Goal: Task Accomplishment & Management: Manage account settings

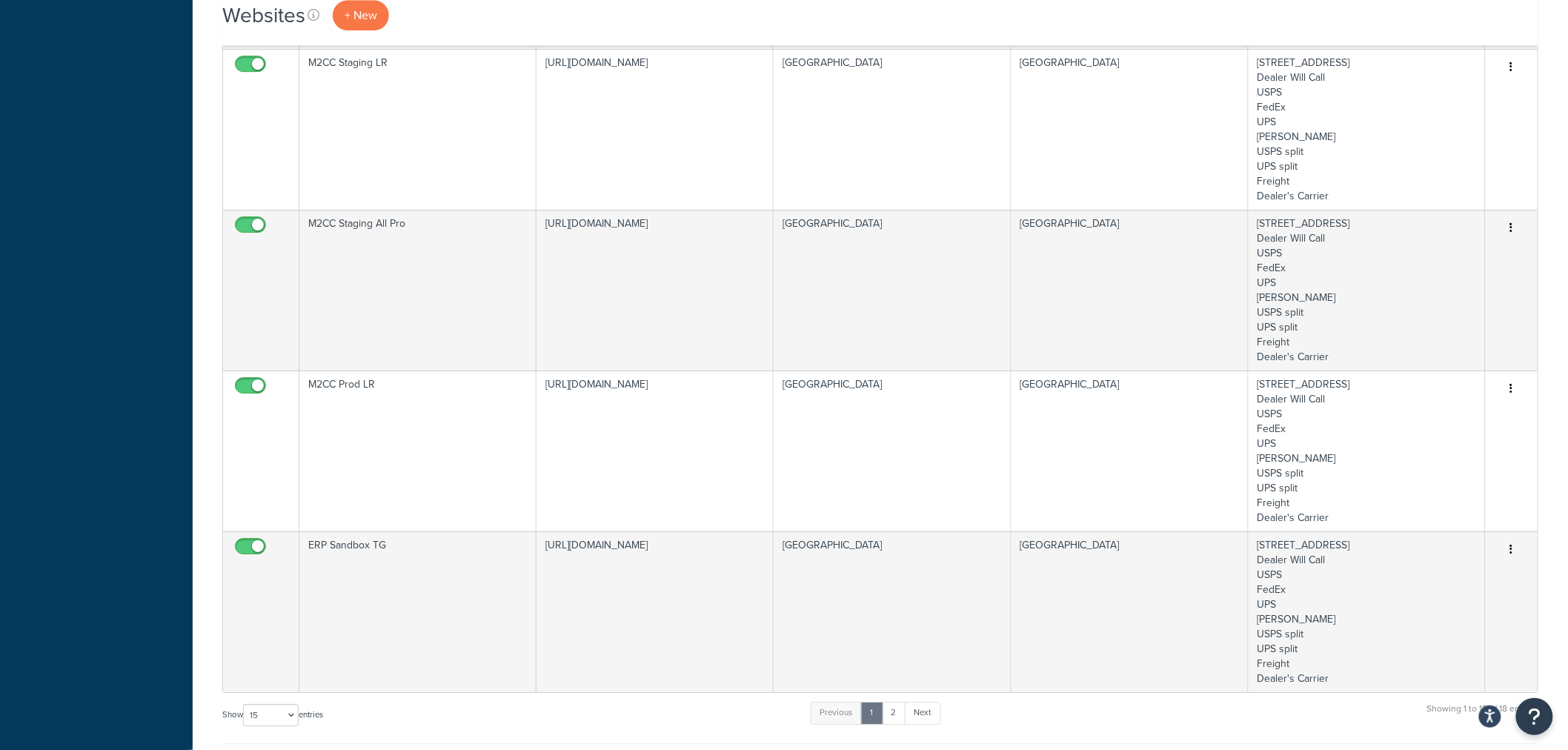
scroll to position [2058, 0]
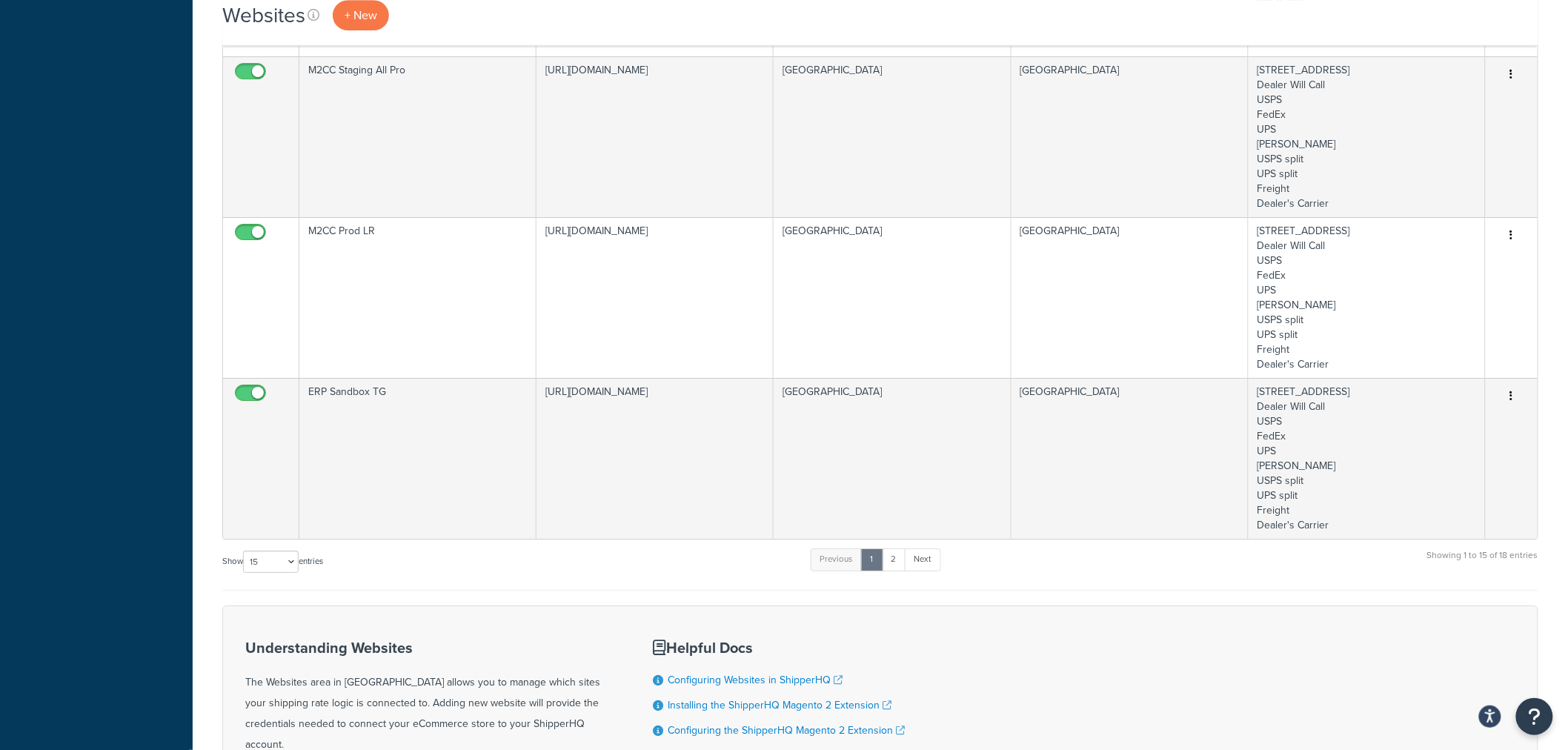
drag, startPoint x: 213, startPoint y: 142, endPoint x: 1304, endPoint y: 299, distance: 1102.2
click at [294, 560] on select "10 15 25 50 100" at bounding box center [271, 562] width 56 height 23
select select "50"
click at [244, 573] on select "10 15 25 50 100" at bounding box center [271, 562] width 56 height 23
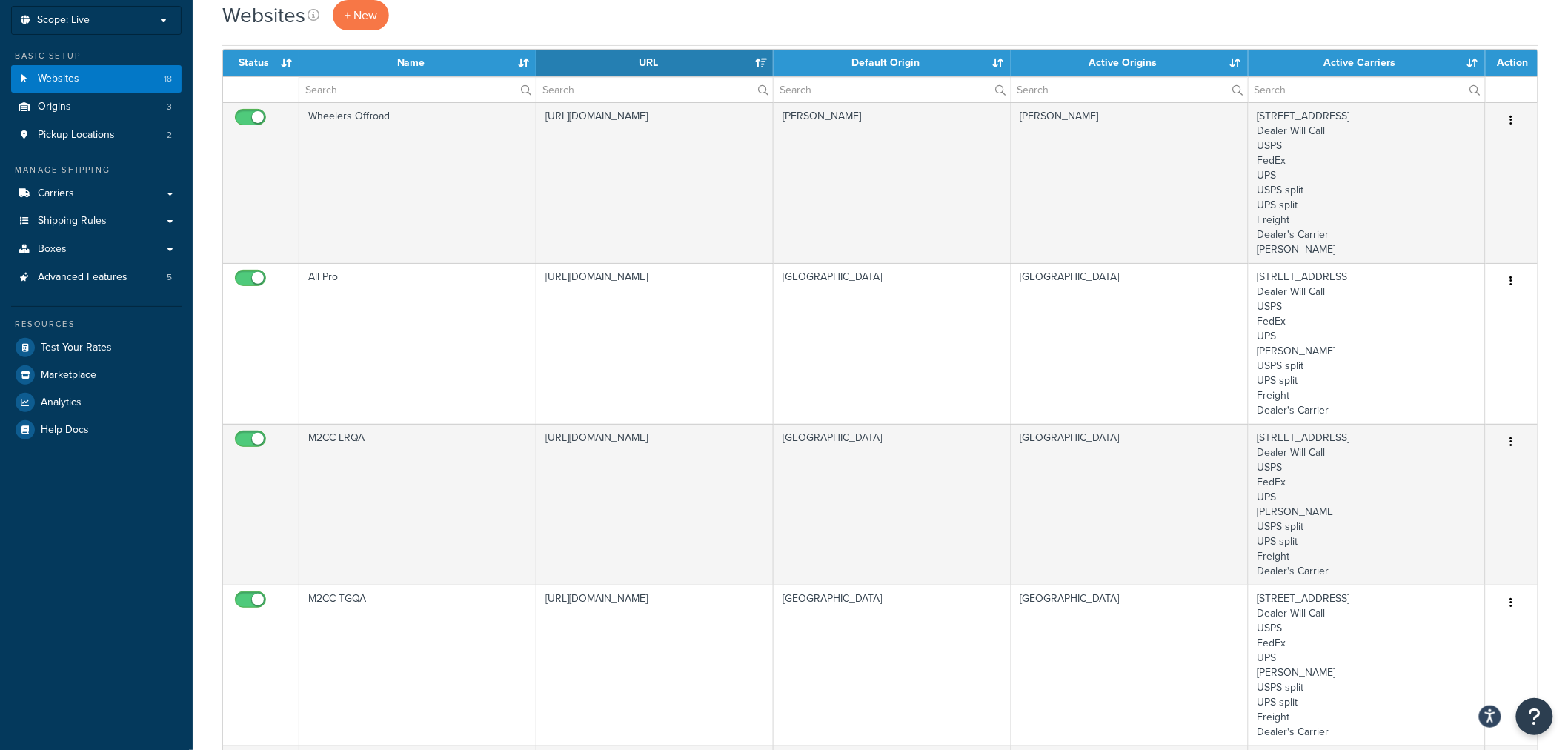
scroll to position [0, 0]
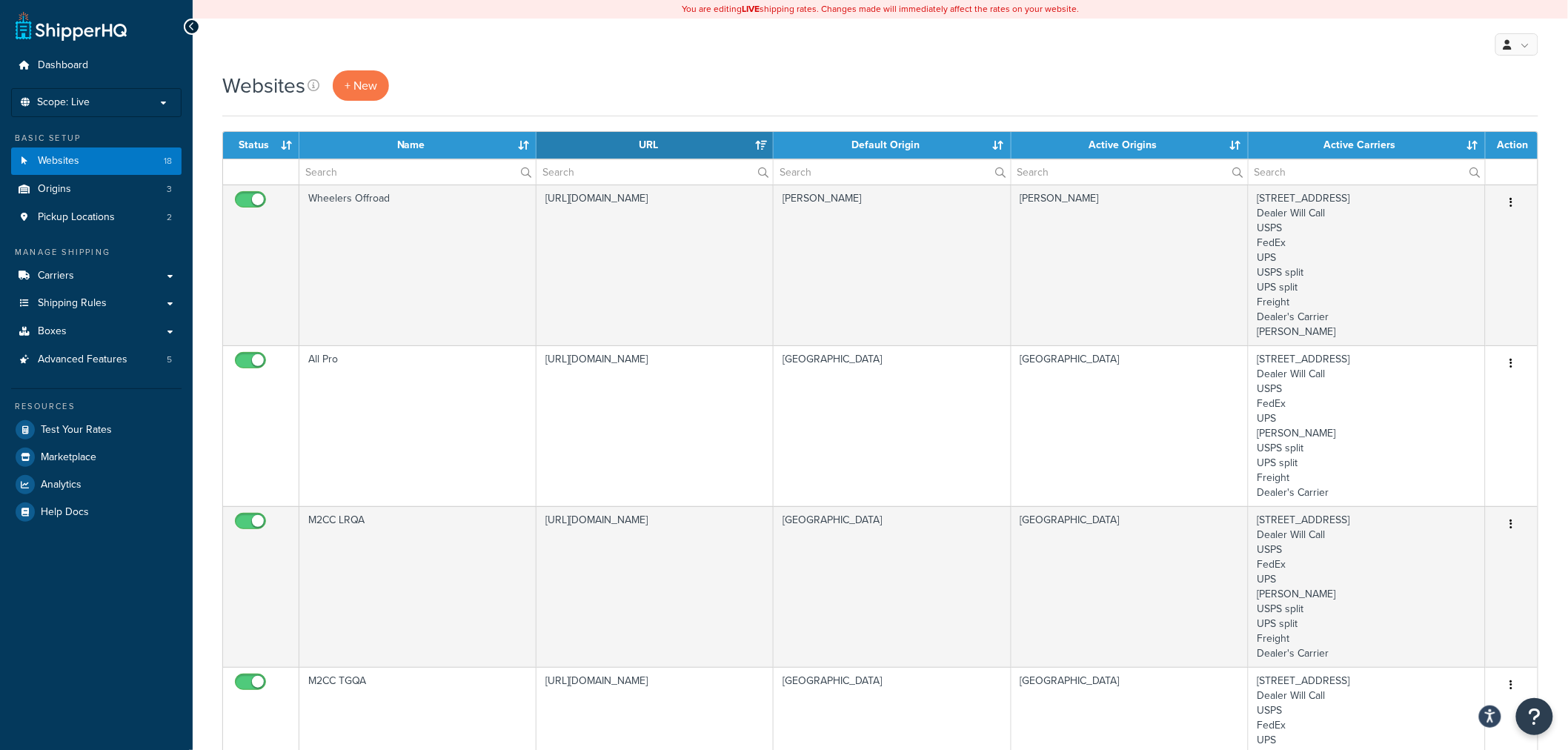
click at [537, 92] on div "Websites + New" at bounding box center [880, 86] width 1316 height 30
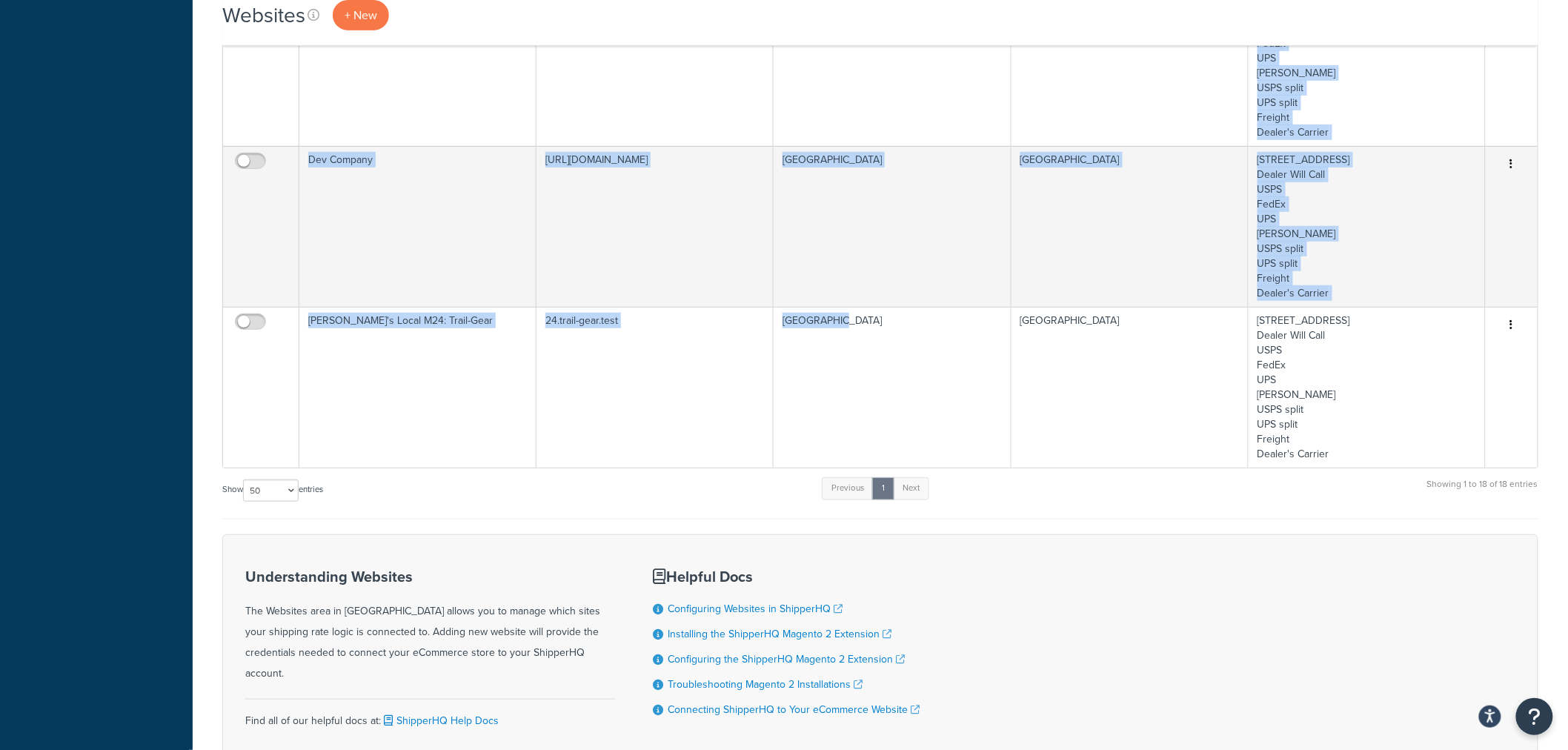
scroll to position [2634, 0]
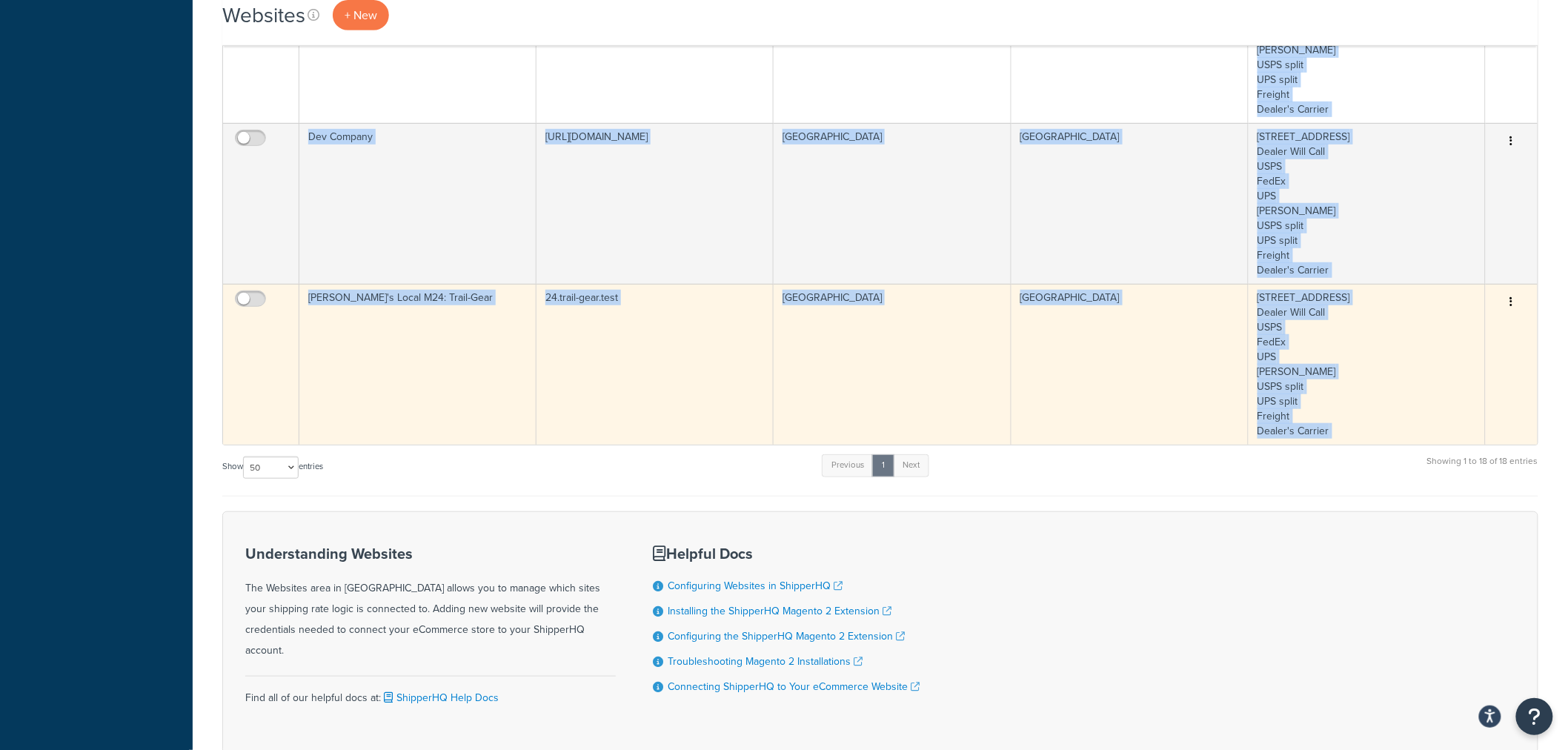
drag, startPoint x: 209, startPoint y: 144, endPoint x: 1521, endPoint y: 426, distance: 1342.0
copy div "Status Name URL Default Origin Active Origins Active Carriers Action Wheelers O…"
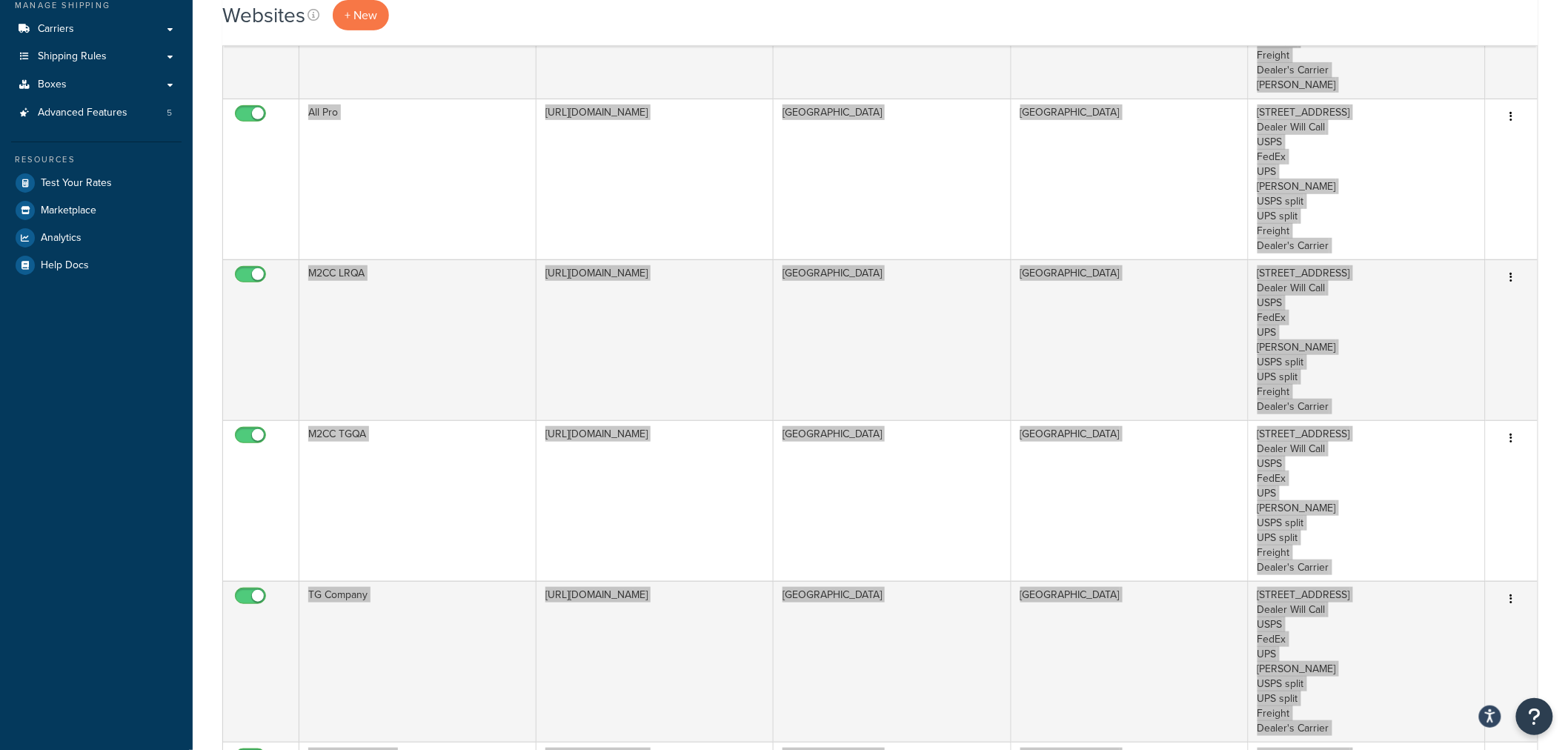
scroll to position [0, 0]
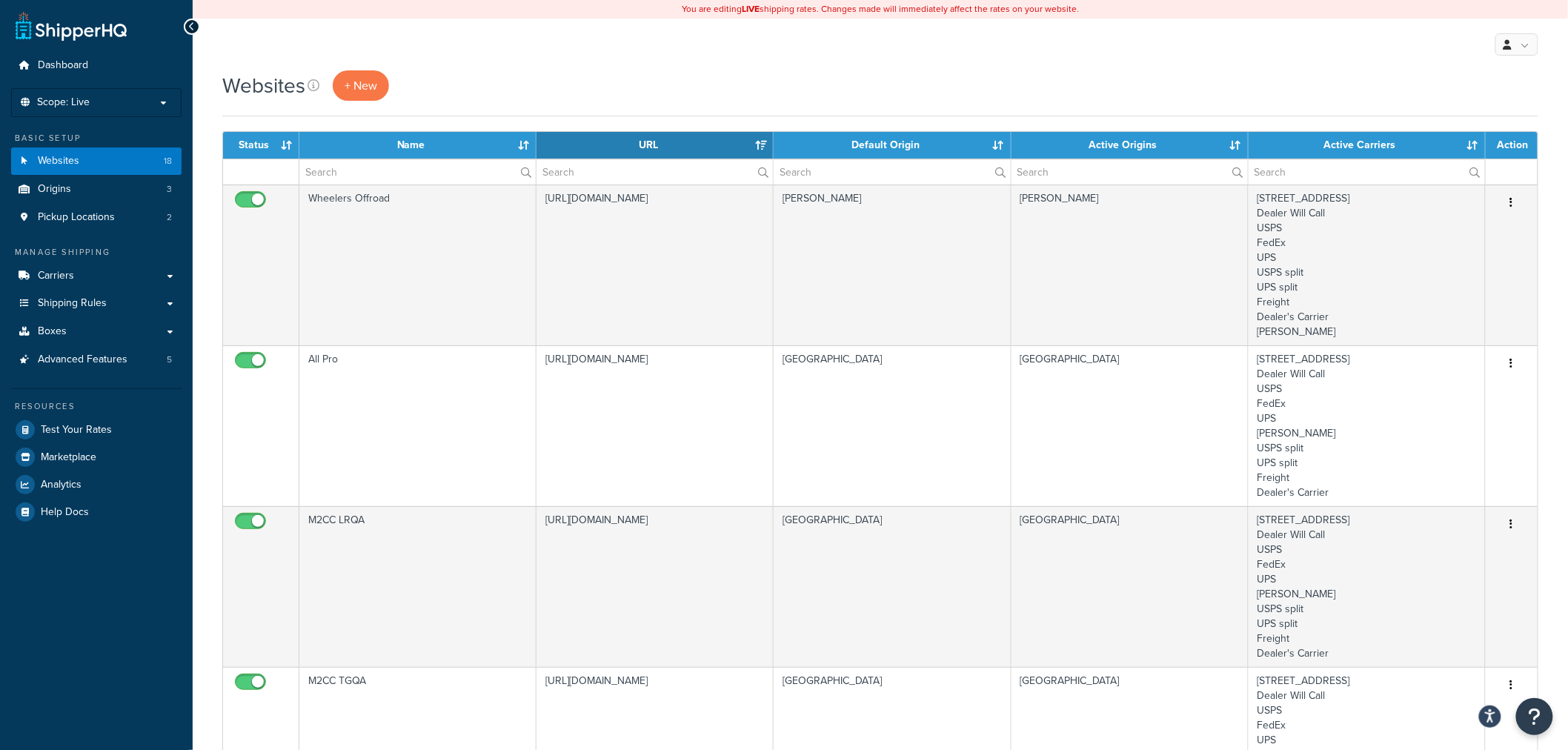
click at [461, 85] on div "Websites + New" at bounding box center [880, 86] width 1316 height 30
click at [77, 194] on link "Origins 3" at bounding box center [96, 189] width 171 height 27
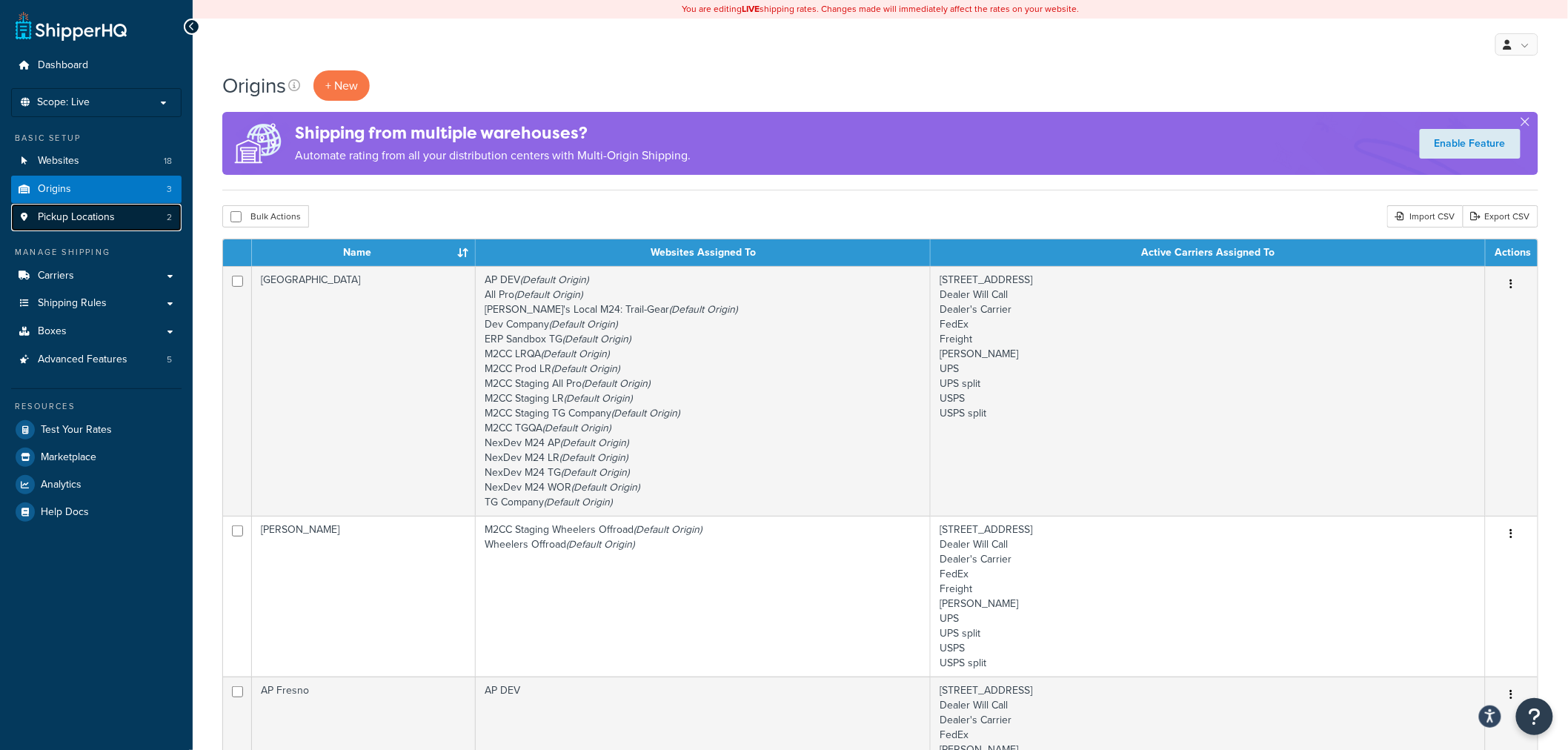
click at [99, 223] on span "Pickup Locations" at bounding box center [76, 217] width 77 height 12
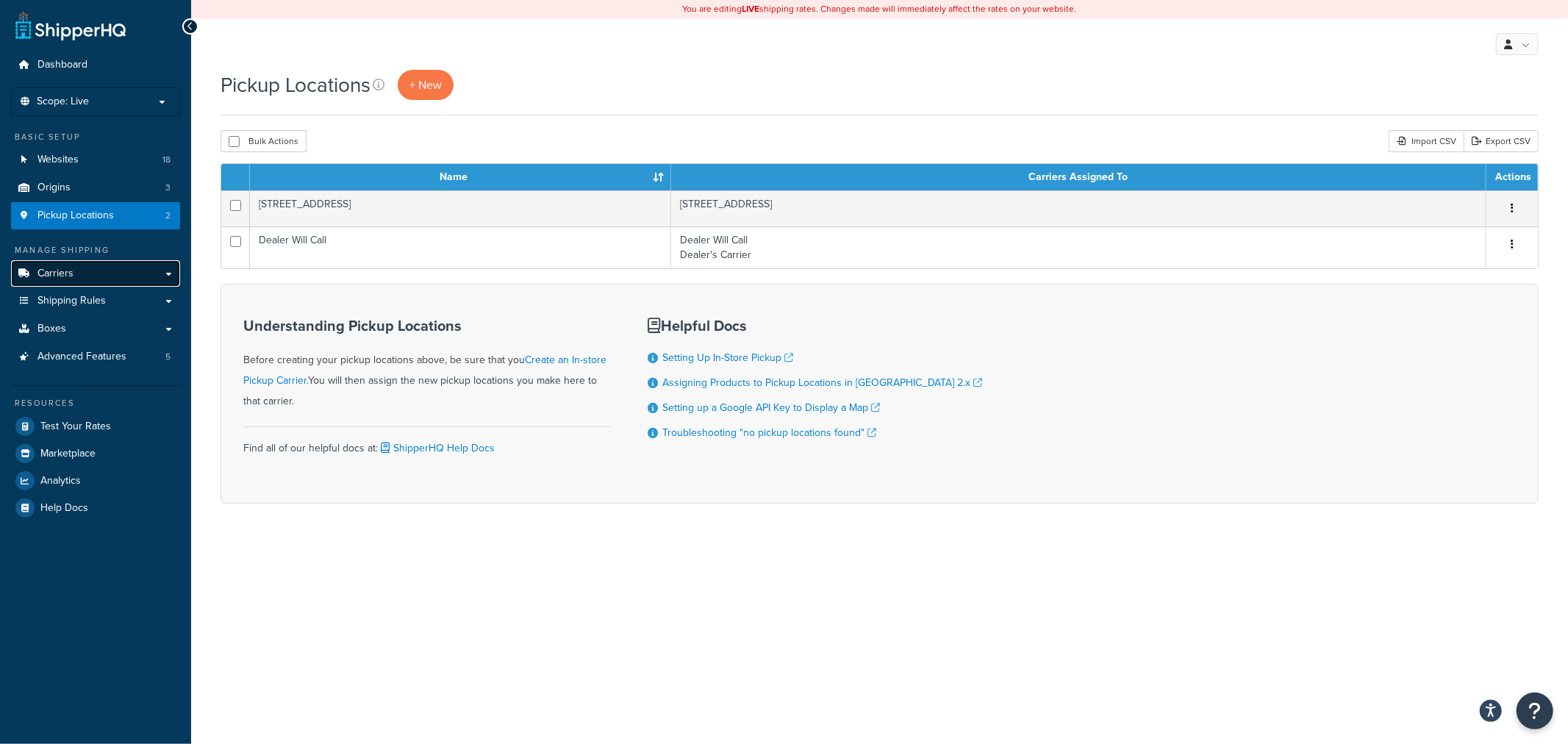
click at [52, 270] on span "Carriers" at bounding box center [55, 273] width 36 height 12
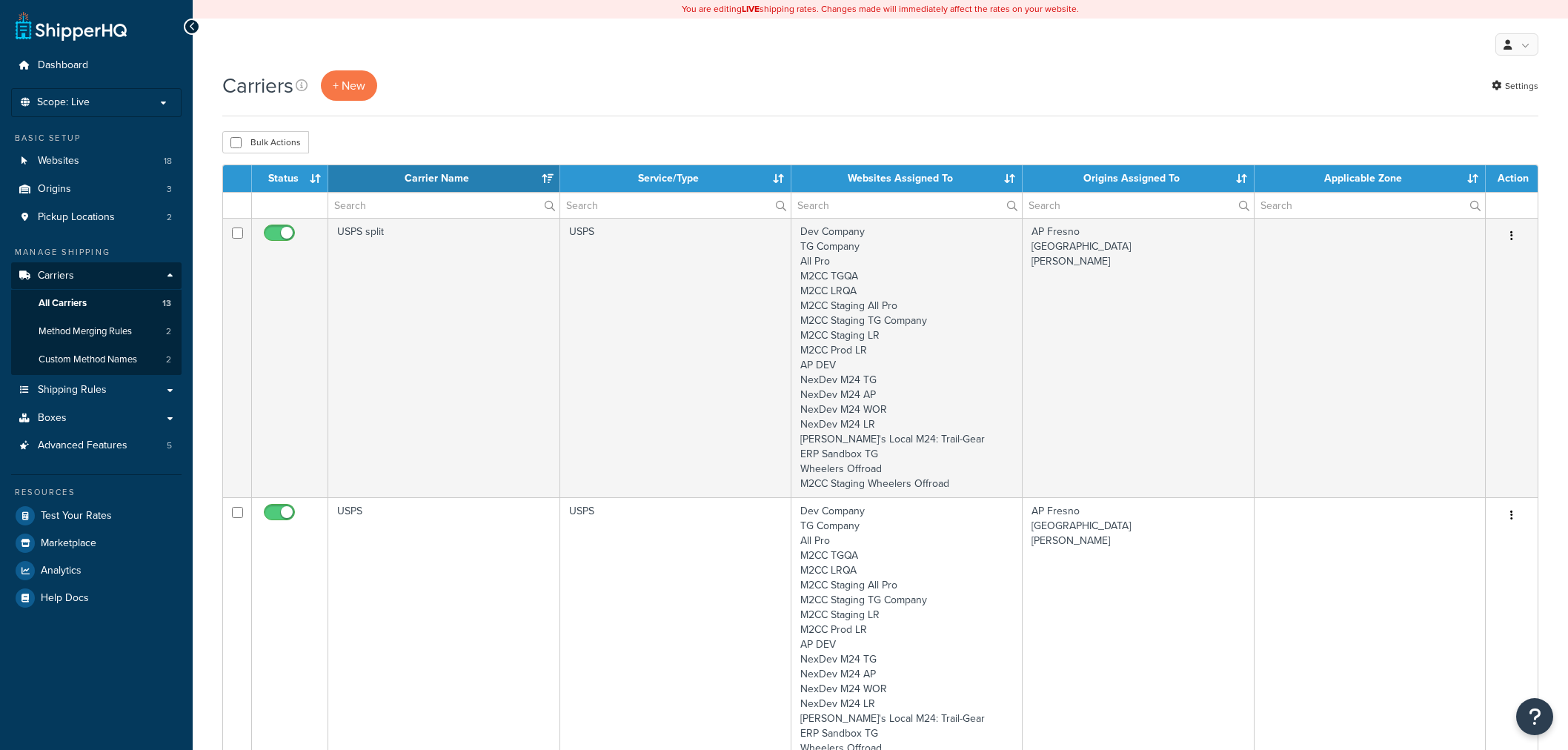
select select "15"
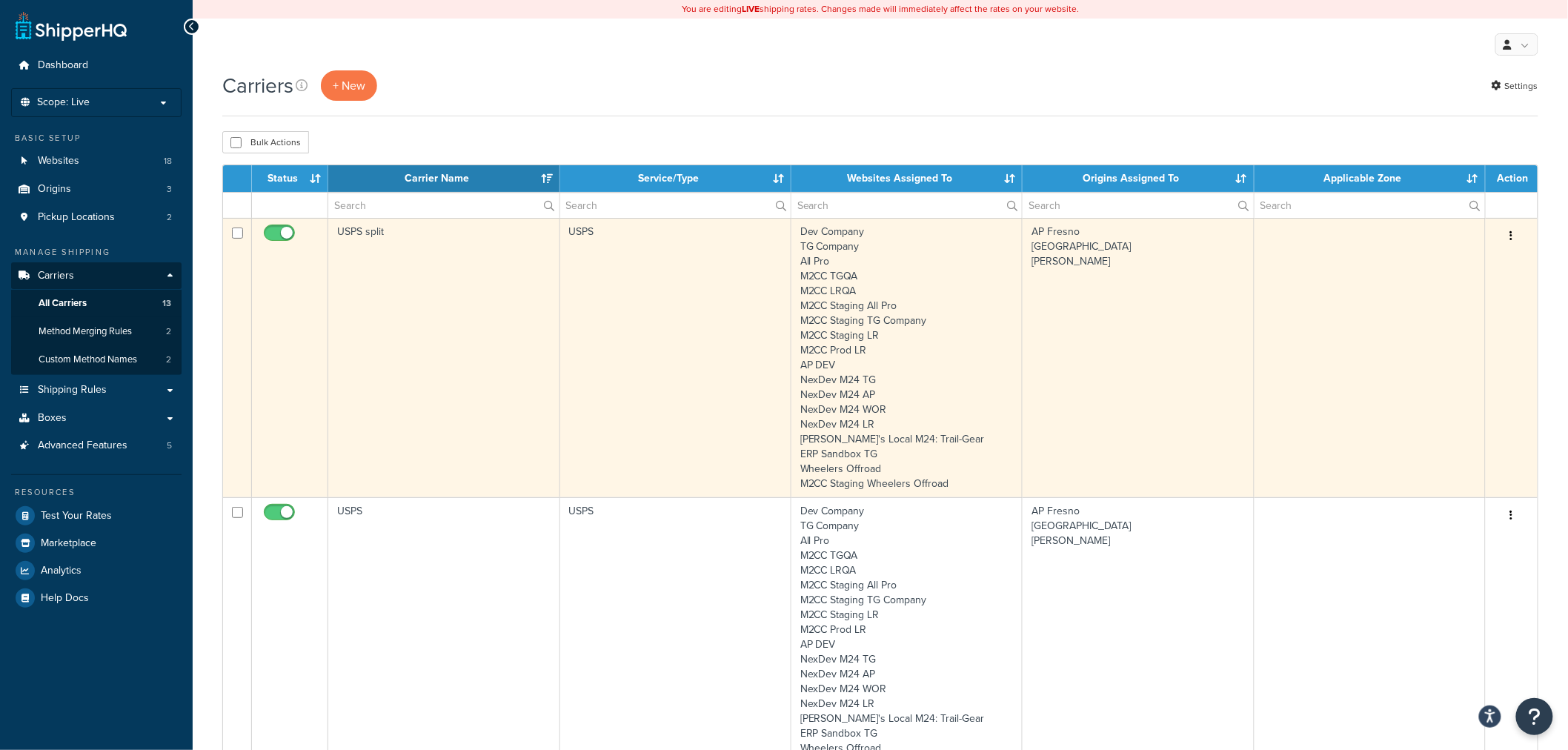
click at [1512, 235] on icon "button" at bounding box center [1511, 235] width 3 height 10
click at [1459, 258] on link "Edit" at bounding box center [1452, 266] width 117 height 30
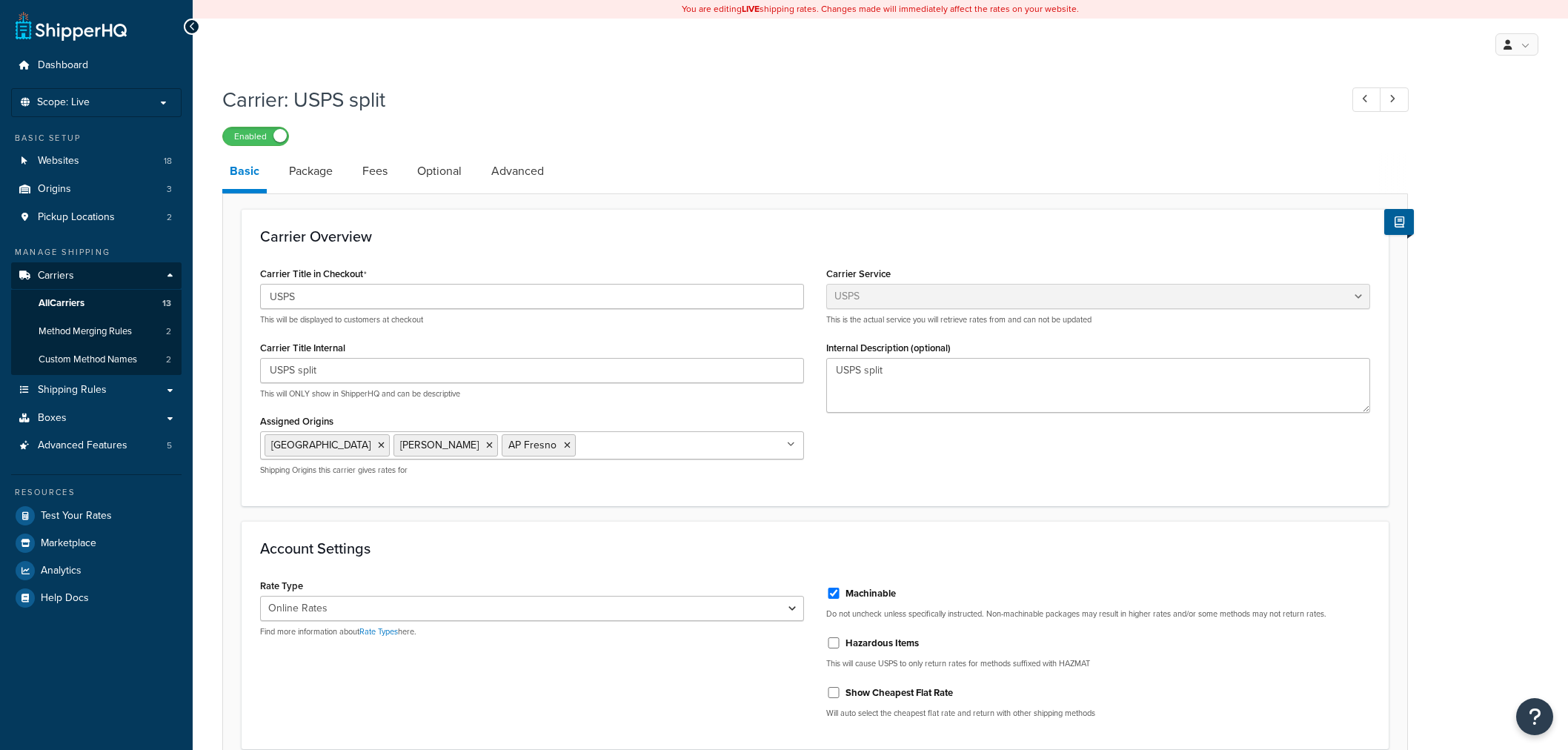
select select "usps"
select select "ONLINE"
click at [391, 56] on div "My Profile Billing Global Settings Contact Us Logout" at bounding box center [880, 44] width 1376 height 52
click at [464, 285] on input "USPS" at bounding box center [532, 296] width 544 height 25
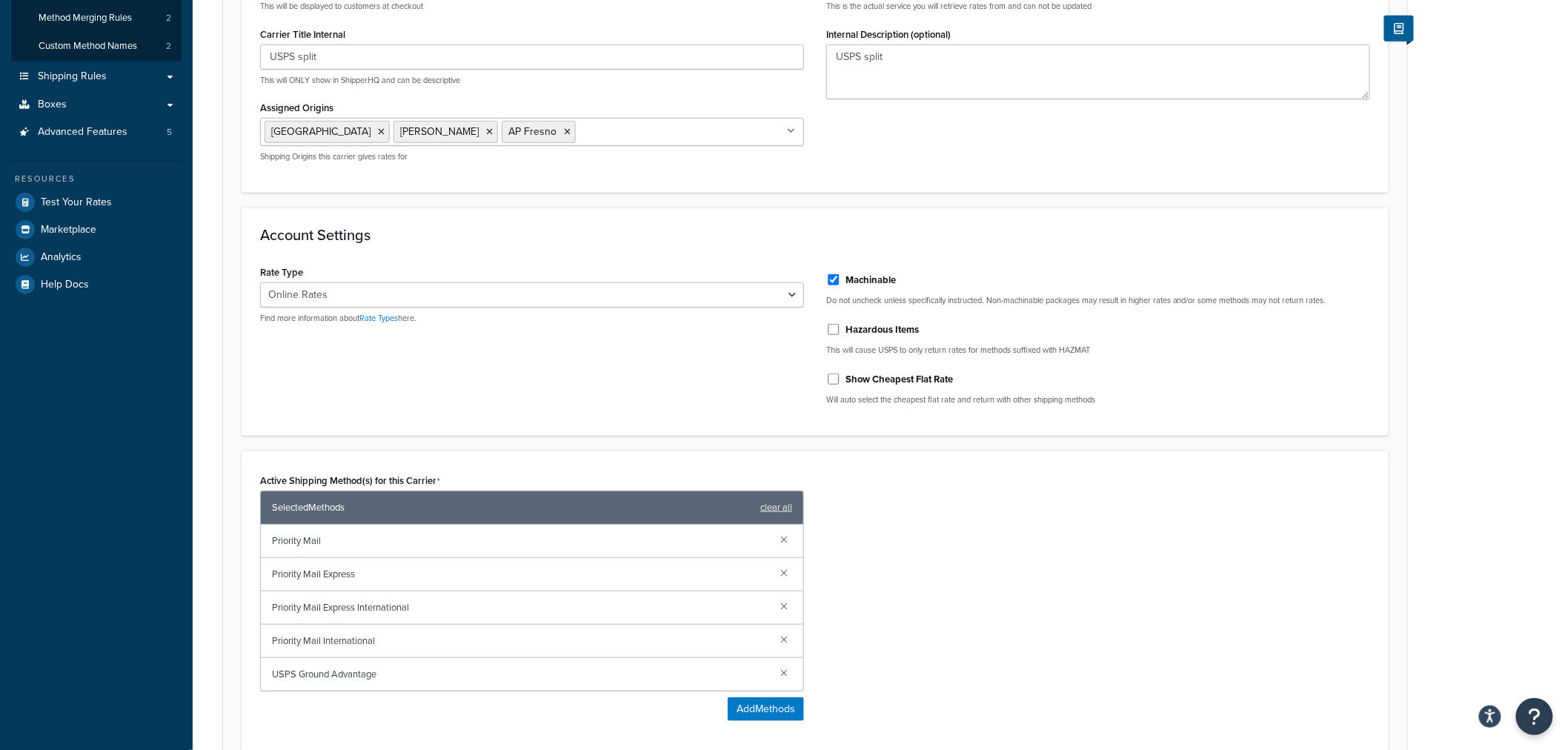
scroll to position [329, 0]
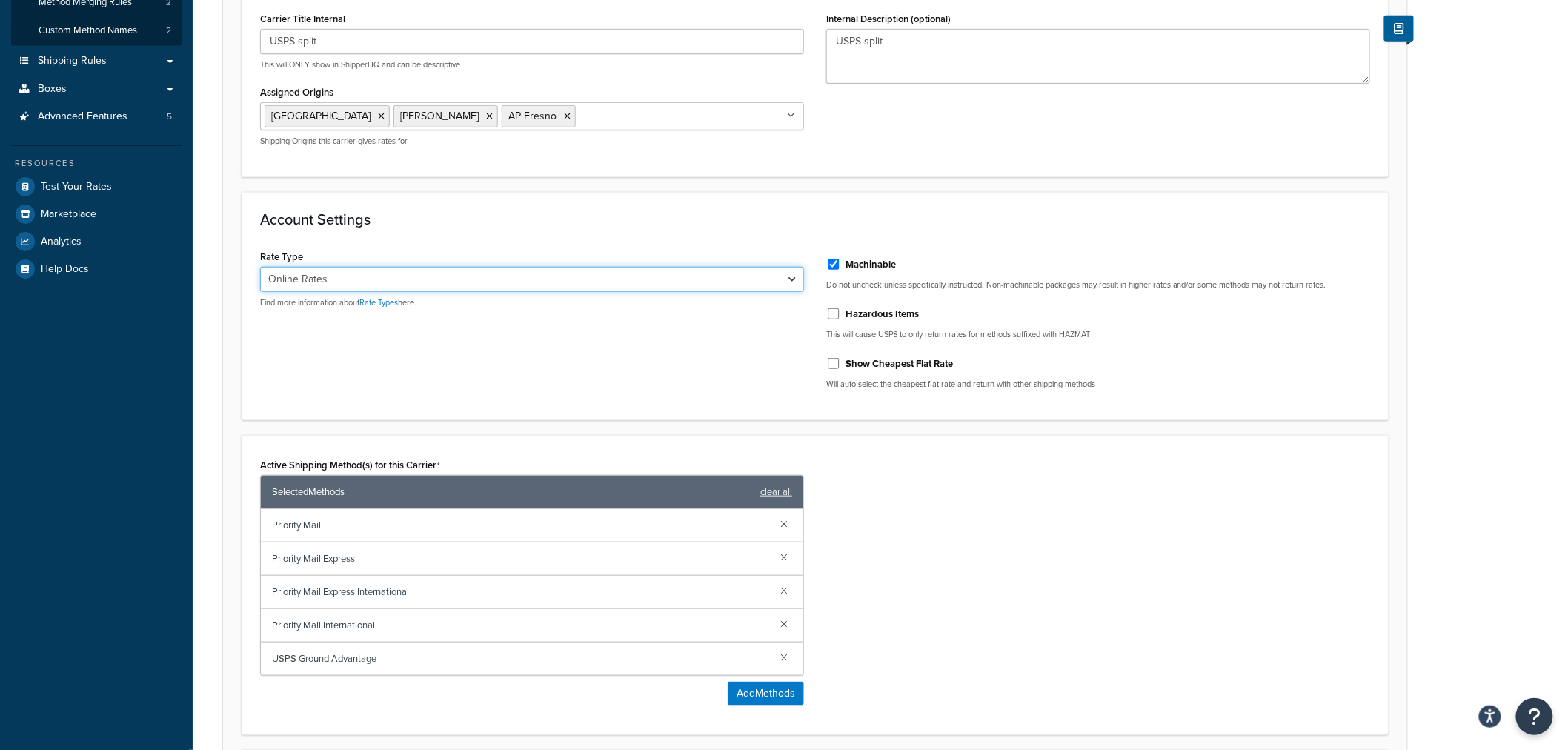
click at [792, 276] on select "Retail Rates Online Rates Commercial Plus" at bounding box center [532, 279] width 544 height 25
click at [811, 206] on div "Account Settings Rate Type Retail Rates Online Rates Commercial Plus Find more …" at bounding box center [815, 306] width 1147 height 228
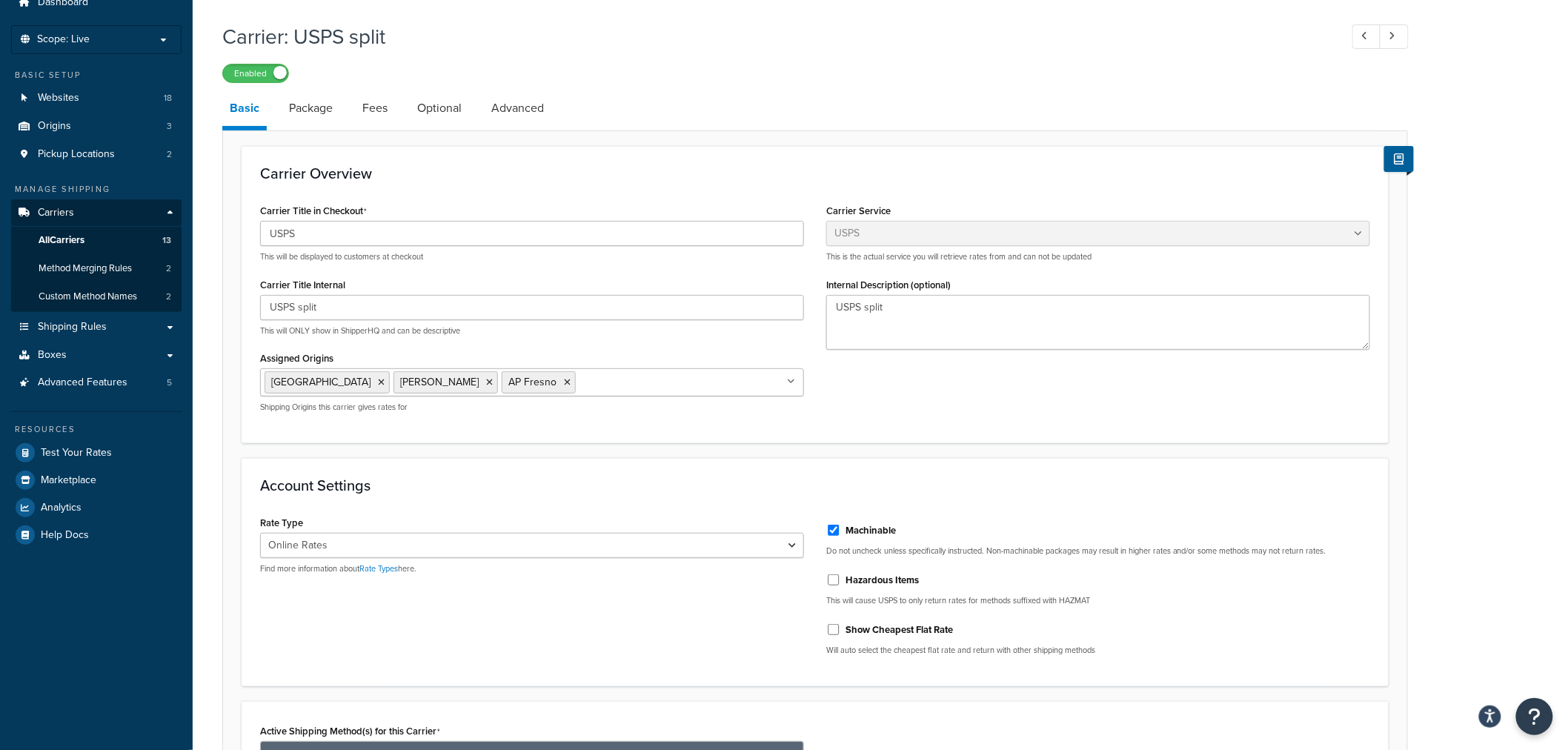
scroll to position [0, 0]
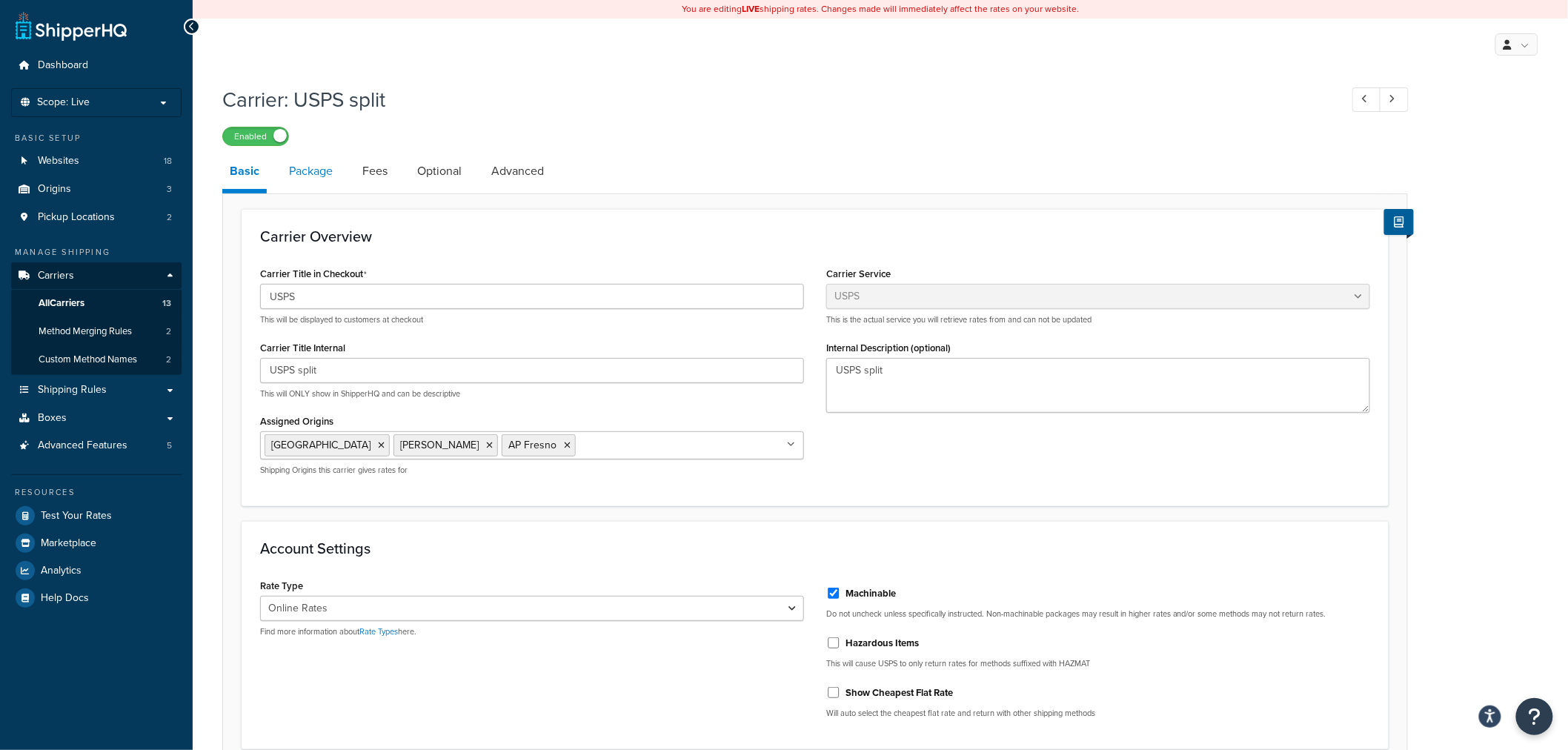
click at [314, 171] on link "Package" at bounding box center [310, 172] width 58 height 36
select select "129678"
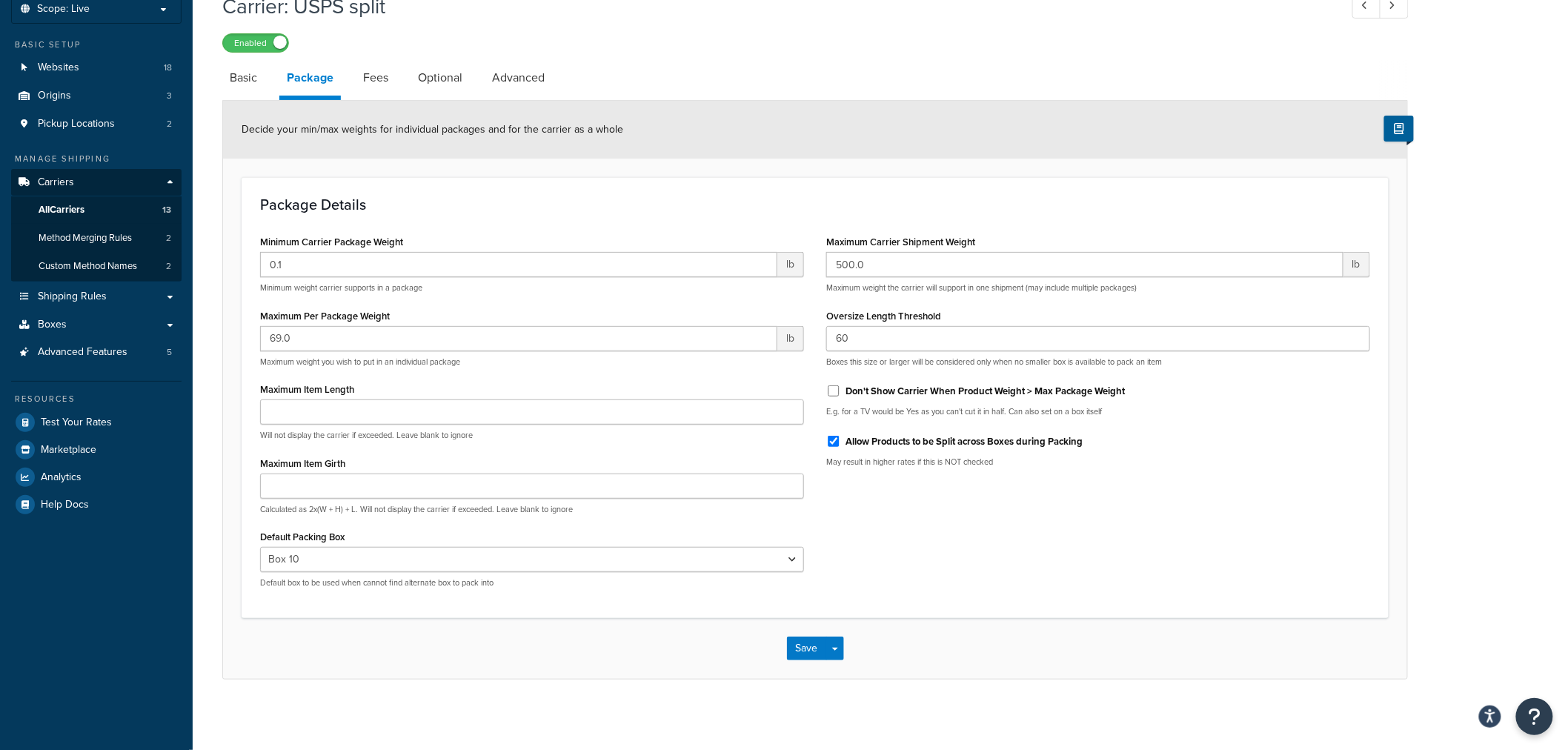
scroll to position [97, 0]
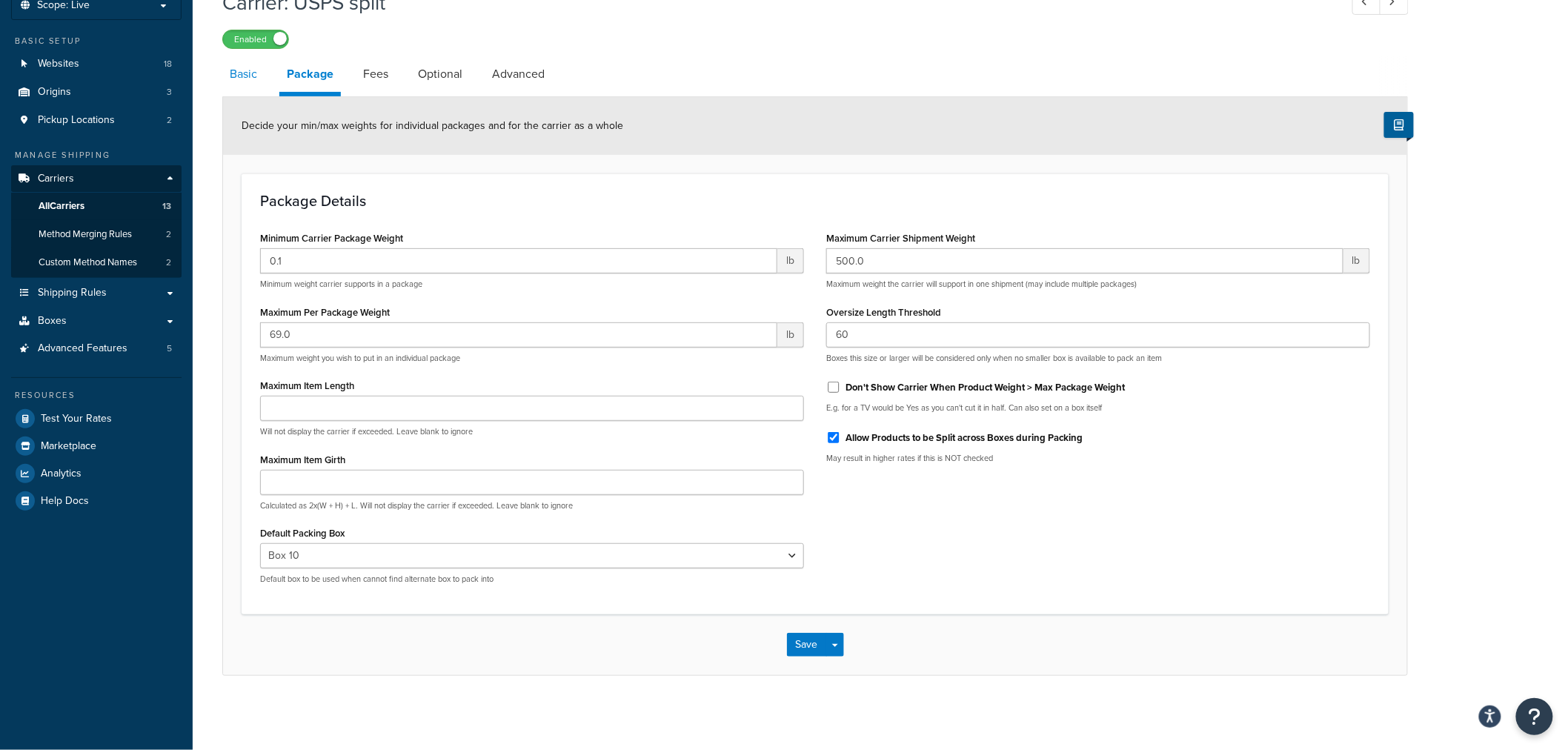
click at [237, 79] on link "Basic" at bounding box center [243, 75] width 42 height 36
select select "usps"
select select "ONLINE"
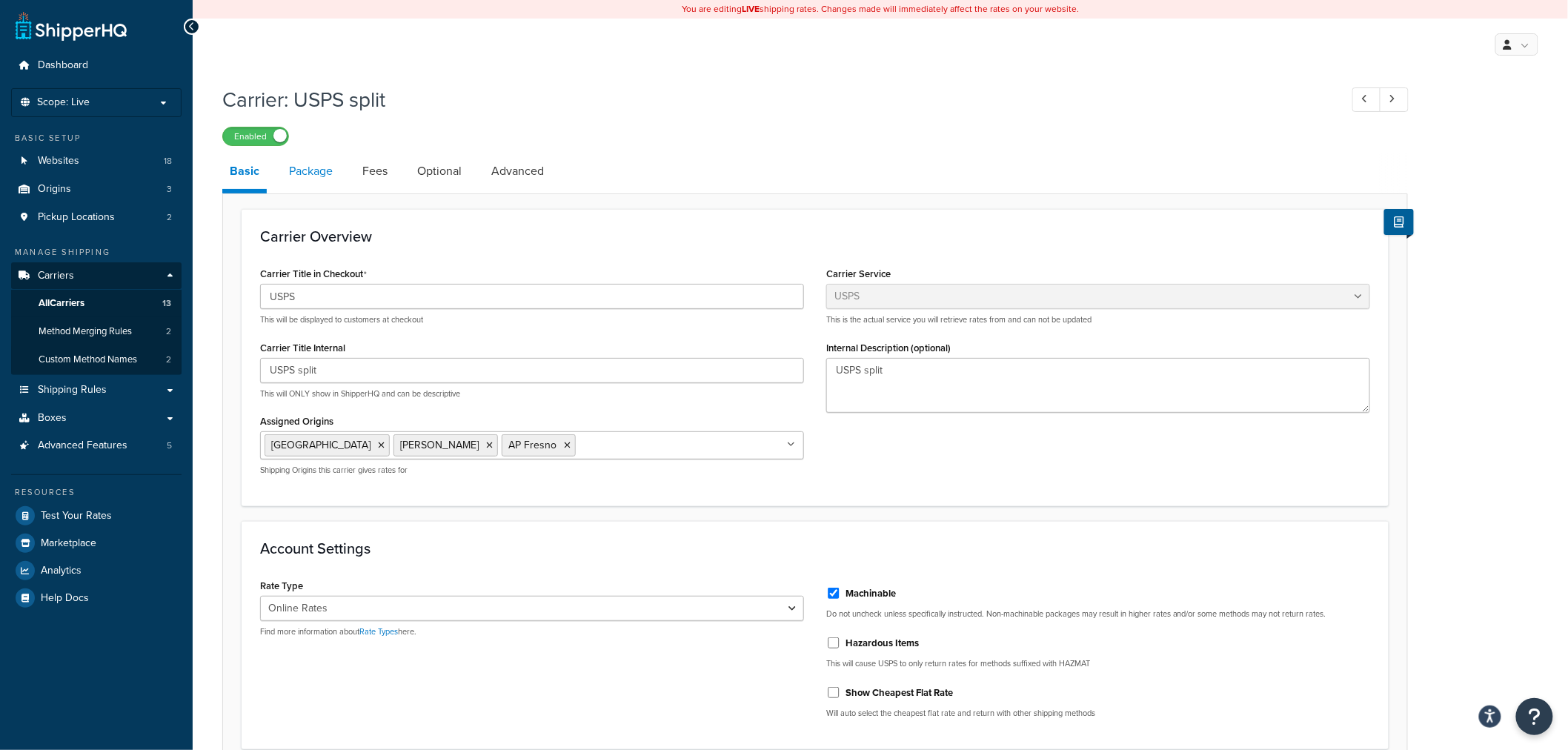
click at [312, 171] on link "Package" at bounding box center [310, 172] width 58 height 36
select select "129678"
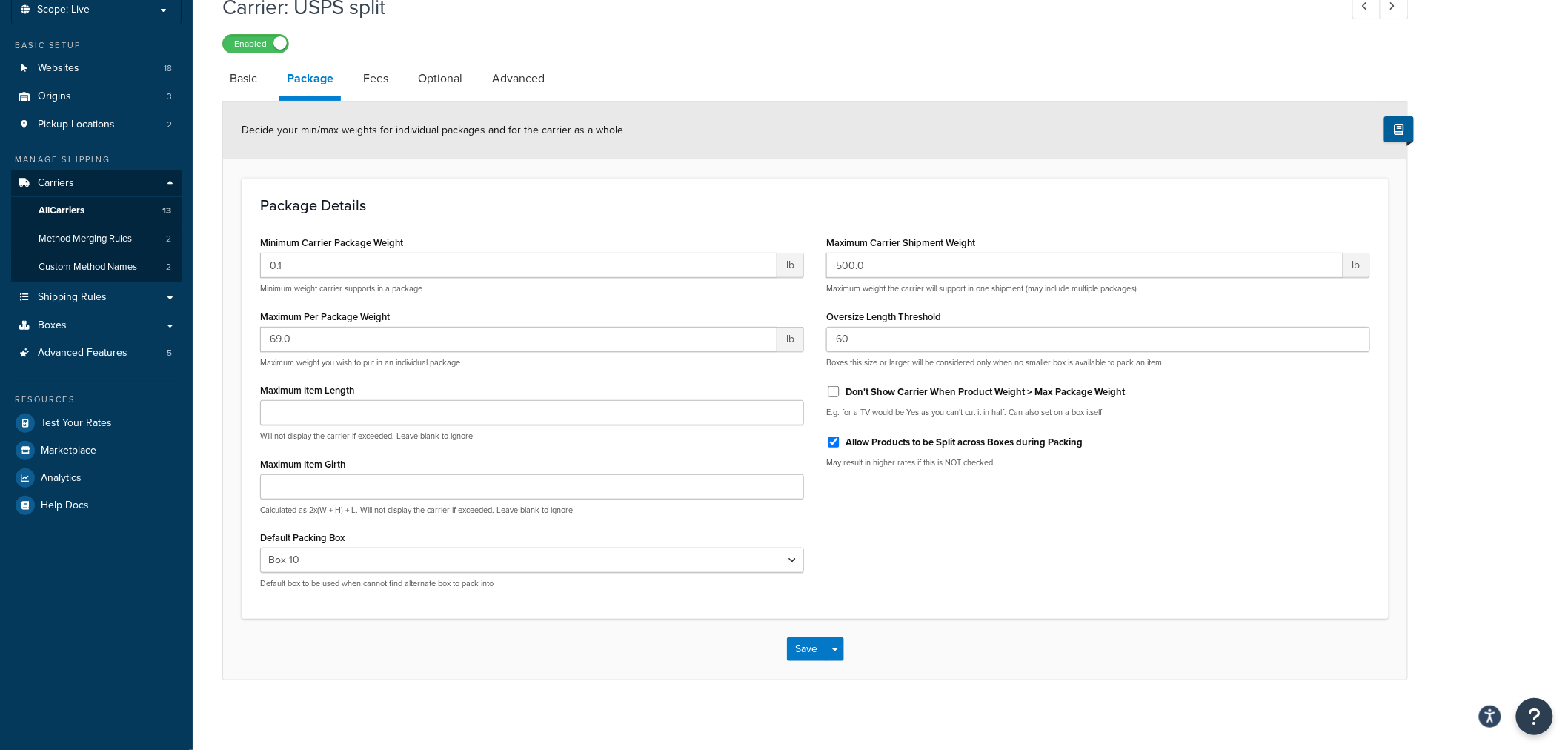
scroll to position [97, 0]
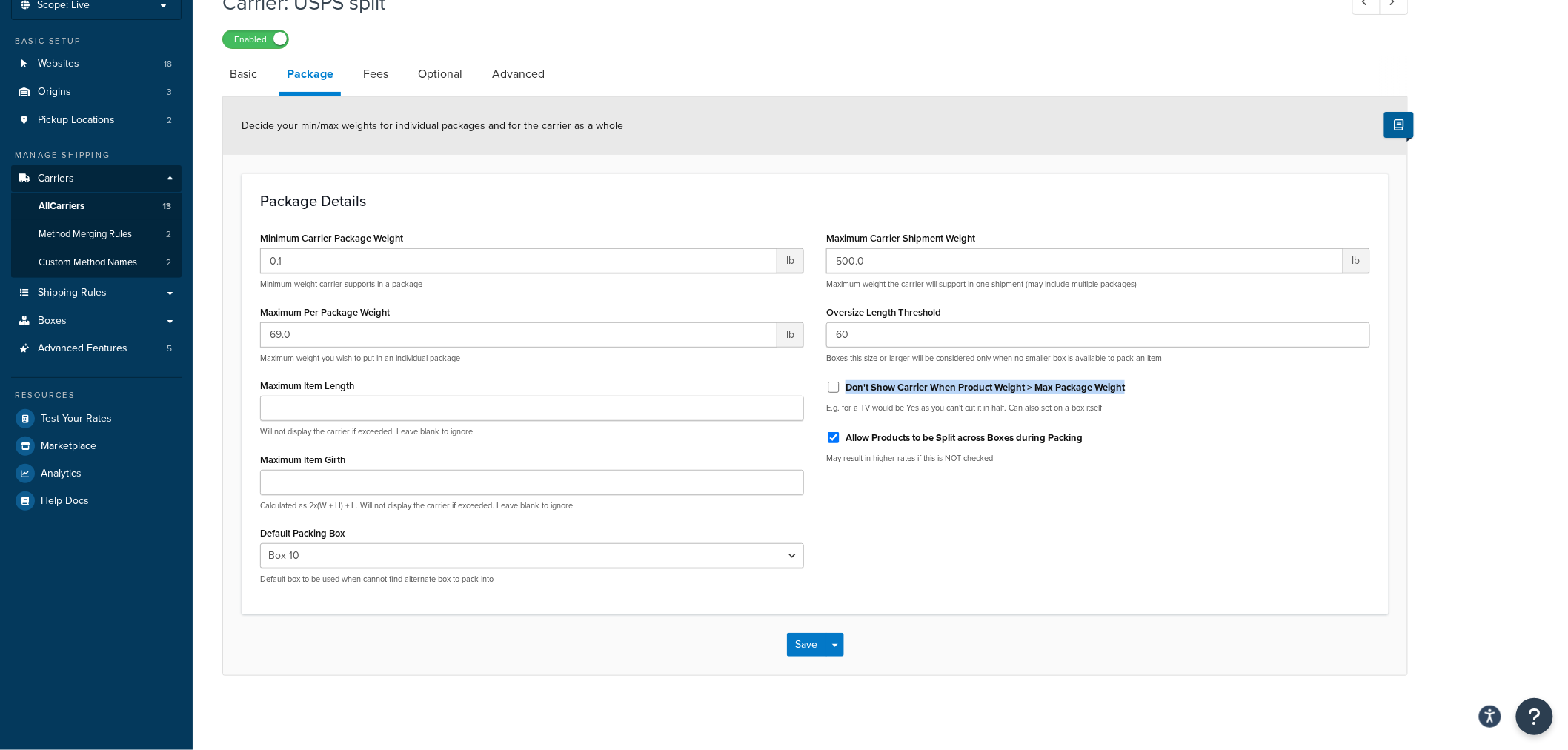
drag, startPoint x: 1135, startPoint y: 388, endPoint x: 848, endPoint y: 392, distance: 287.0
click at [848, 392] on div "Don't Show Carrier When Product Weight > Max Package Weight" at bounding box center [1098, 386] width 544 height 23
copy label "Don't Show Carrier When Product Weight > Max Package Weight"
click at [365, 75] on link "Fees" at bounding box center [375, 75] width 40 height 36
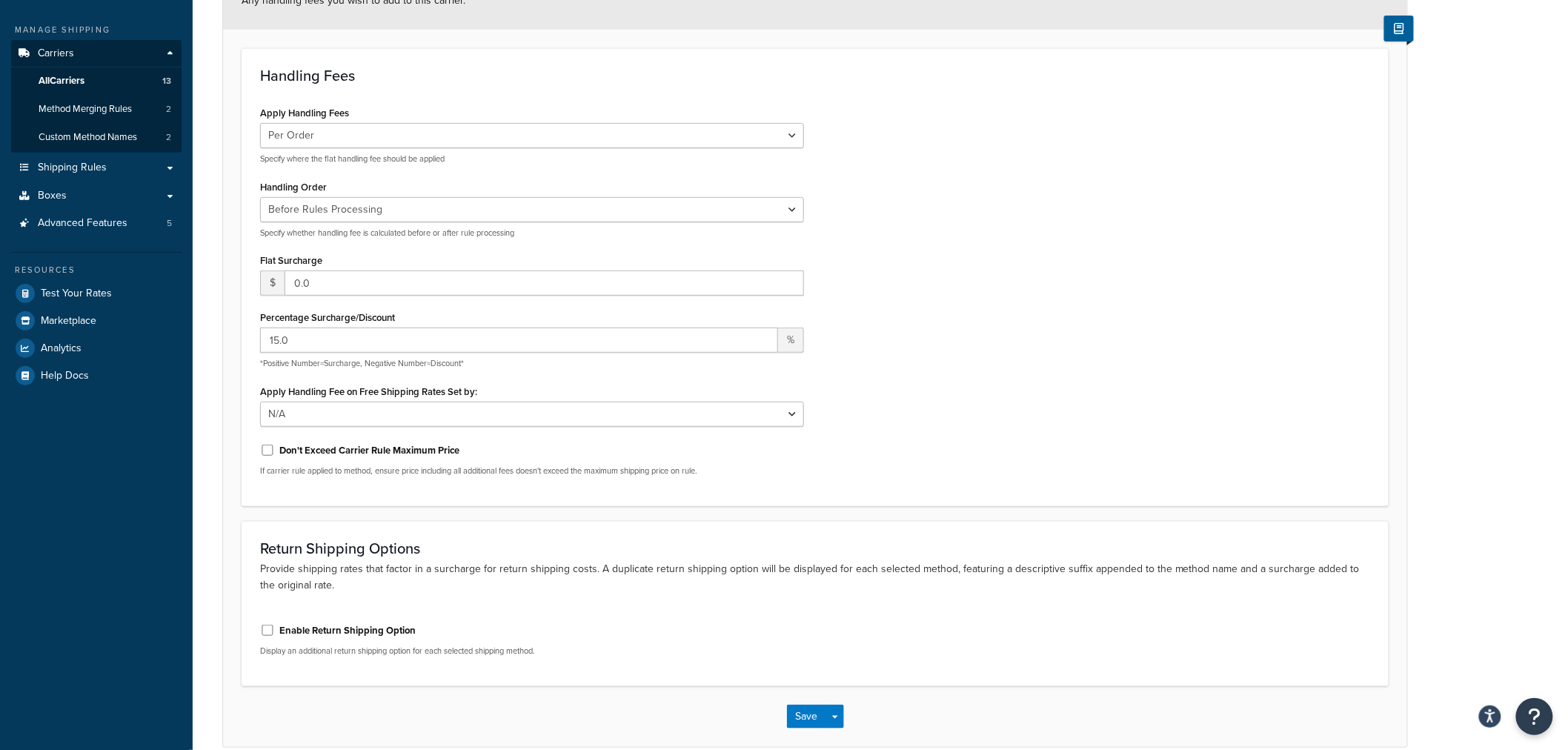
scroll to position [261, 0]
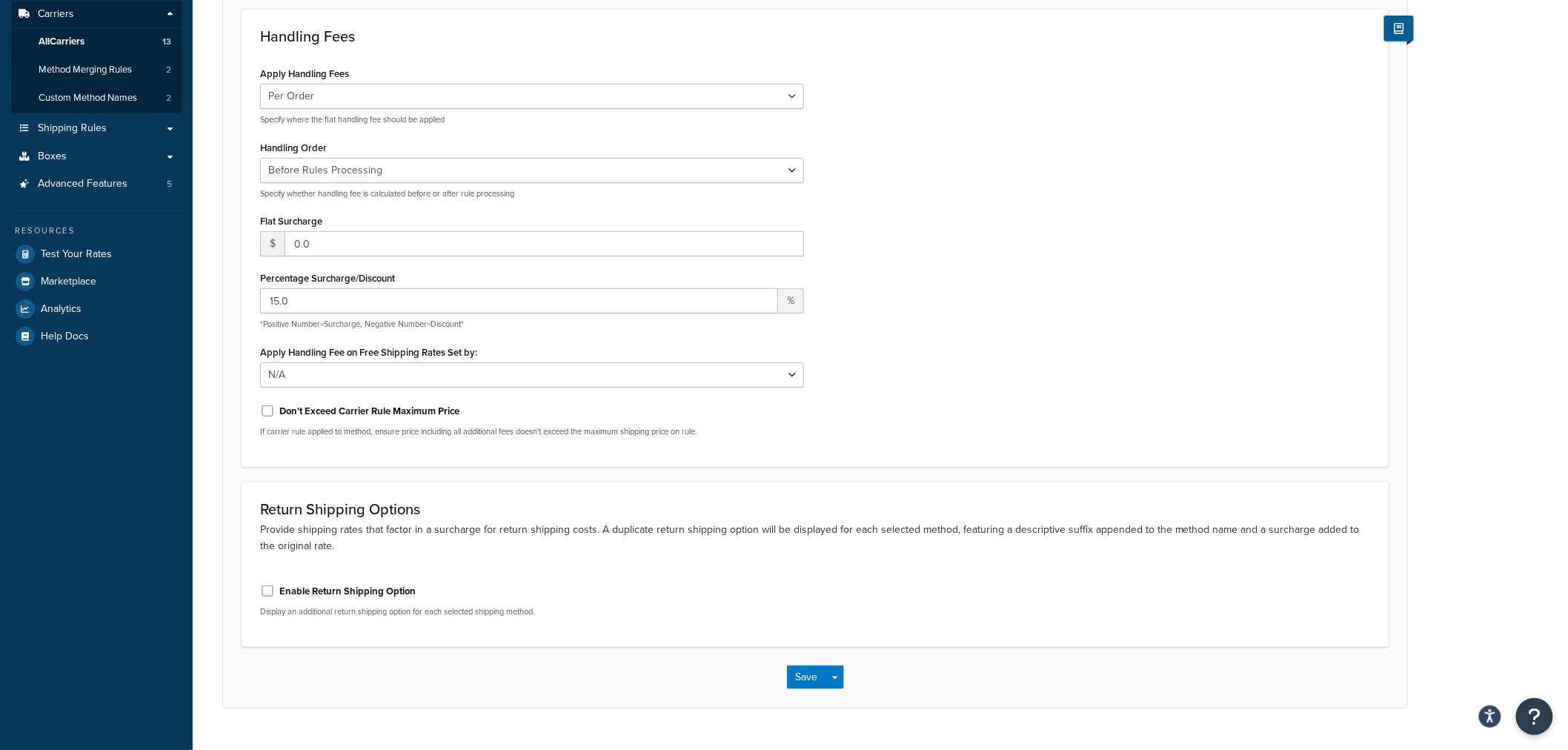
click at [330, 276] on label "Percentage Surcharge/Discount" at bounding box center [327, 278] width 135 height 11
click at [330, 289] on input "15.0" at bounding box center [519, 301] width 518 height 25
click at [330, 276] on label "Percentage Surcharge/Discount" at bounding box center [327, 278] width 135 height 11
click at [330, 289] on input "15.0" at bounding box center [519, 301] width 518 height 25
click at [330, 276] on label "Percentage Surcharge/Discount" at bounding box center [327, 278] width 135 height 11
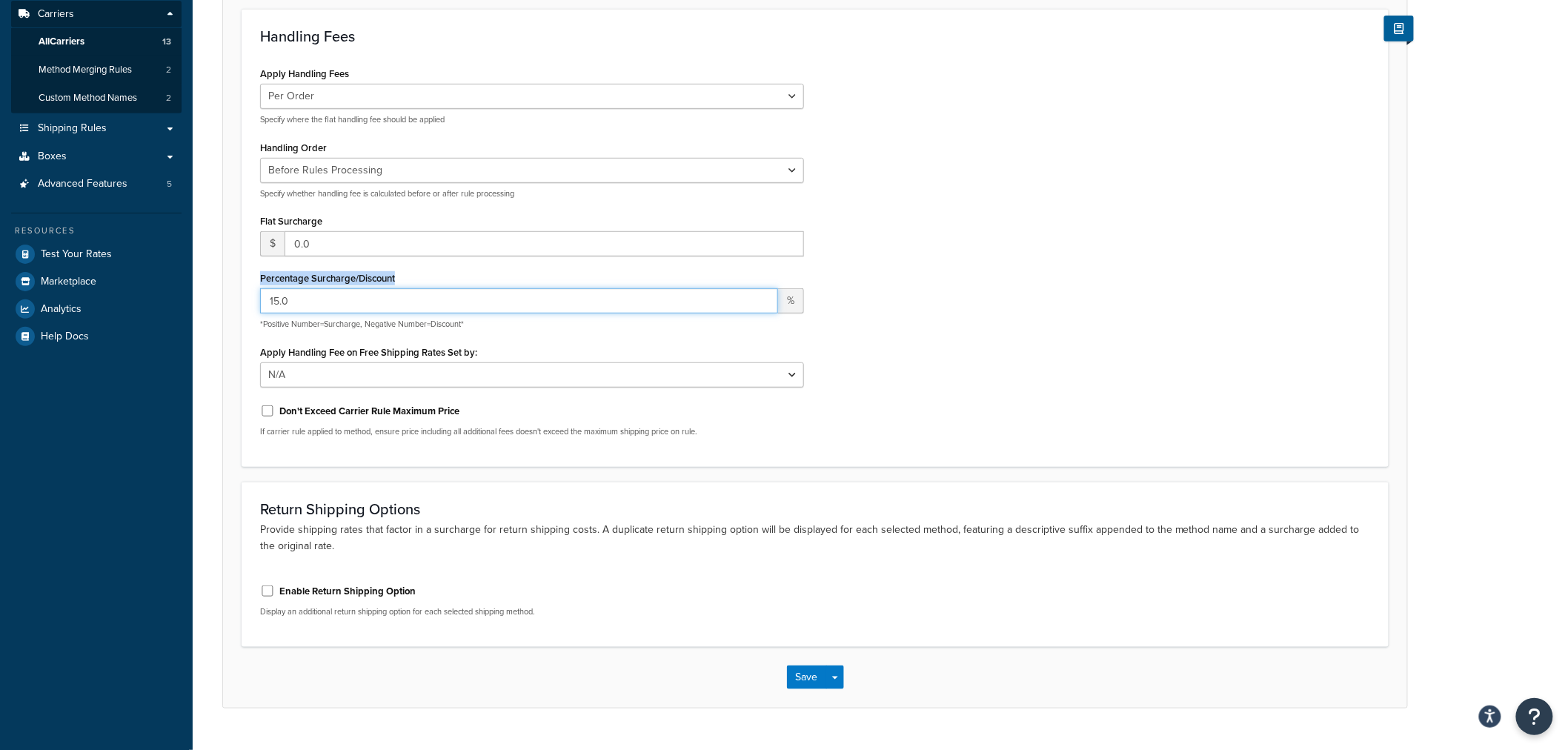
click at [330, 289] on input "15.0" at bounding box center [519, 301] width 518 height 25
click at [330, 276] on label "Percentage Surcharge/Discount" at bounding box center [327, 278] width 135 height 11
click at [330, 289] on input "15.0" at bounding box center [519, 301] width 518 height 25
click at [330, 276] on label "Percentage Surcharge/Discount" at bounding box center [327, 278] width 135 height 11
click at [330, 289] on input "15.0" at bounding box center [519, 301] width 518 height 25
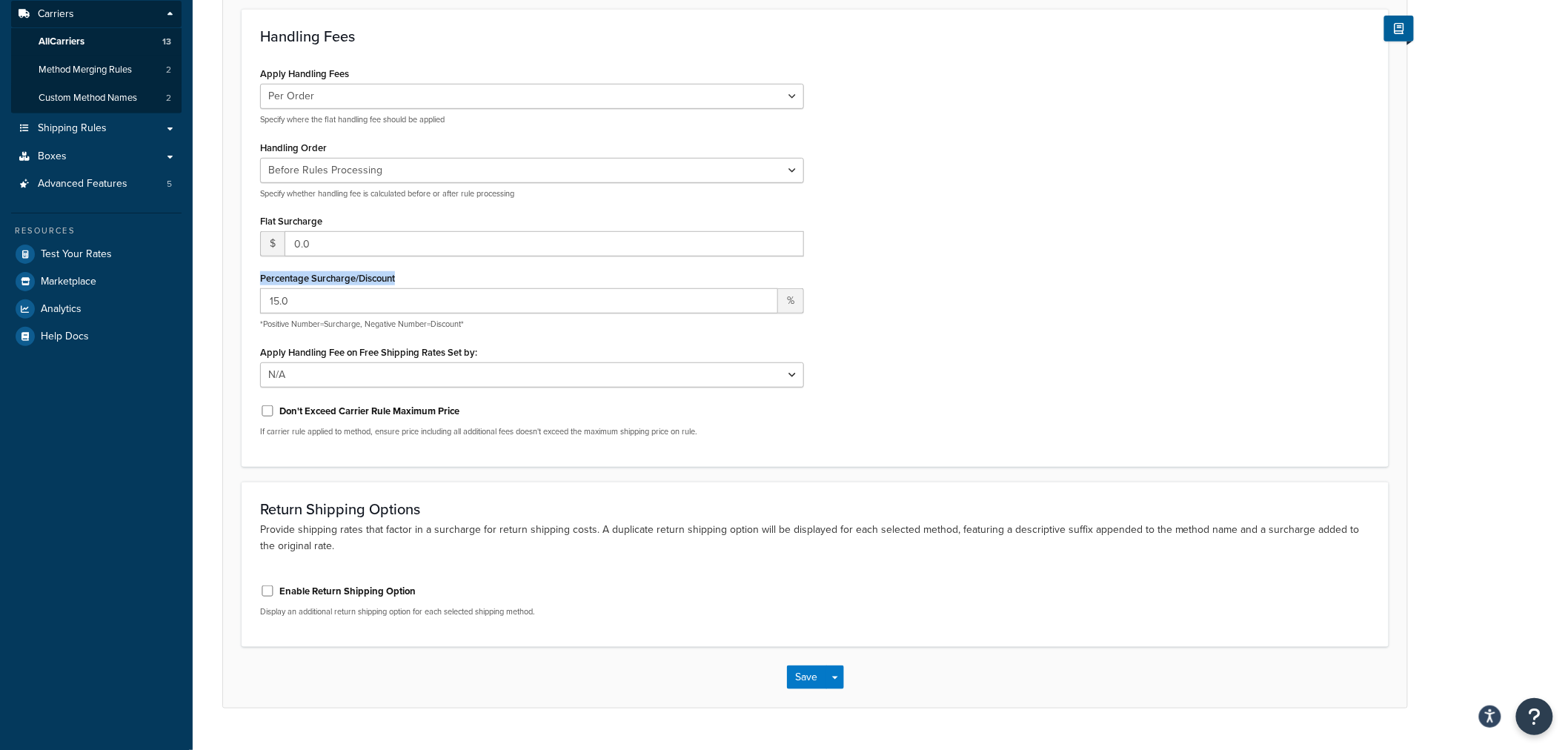
click at [330, 276] on label "Percentage Surcharge/Discount" at bounding box center [327, 278] width 135 height 11
click at [330, 289] on input "15.0" at bounding box center [519, 301] width 518 height 25
drag, startPoint x: 398, startPoint y: 276, endPoint x: 258, endPoint y: 272, distance: 140.1
click at [258, 272] on div "Apply Handling Fees Per Order Per Item Per Package Specify where the flat handl…" at bounding box center [532, 256] width 566 height 385
copy label "Percentage Surcharge/Discount"
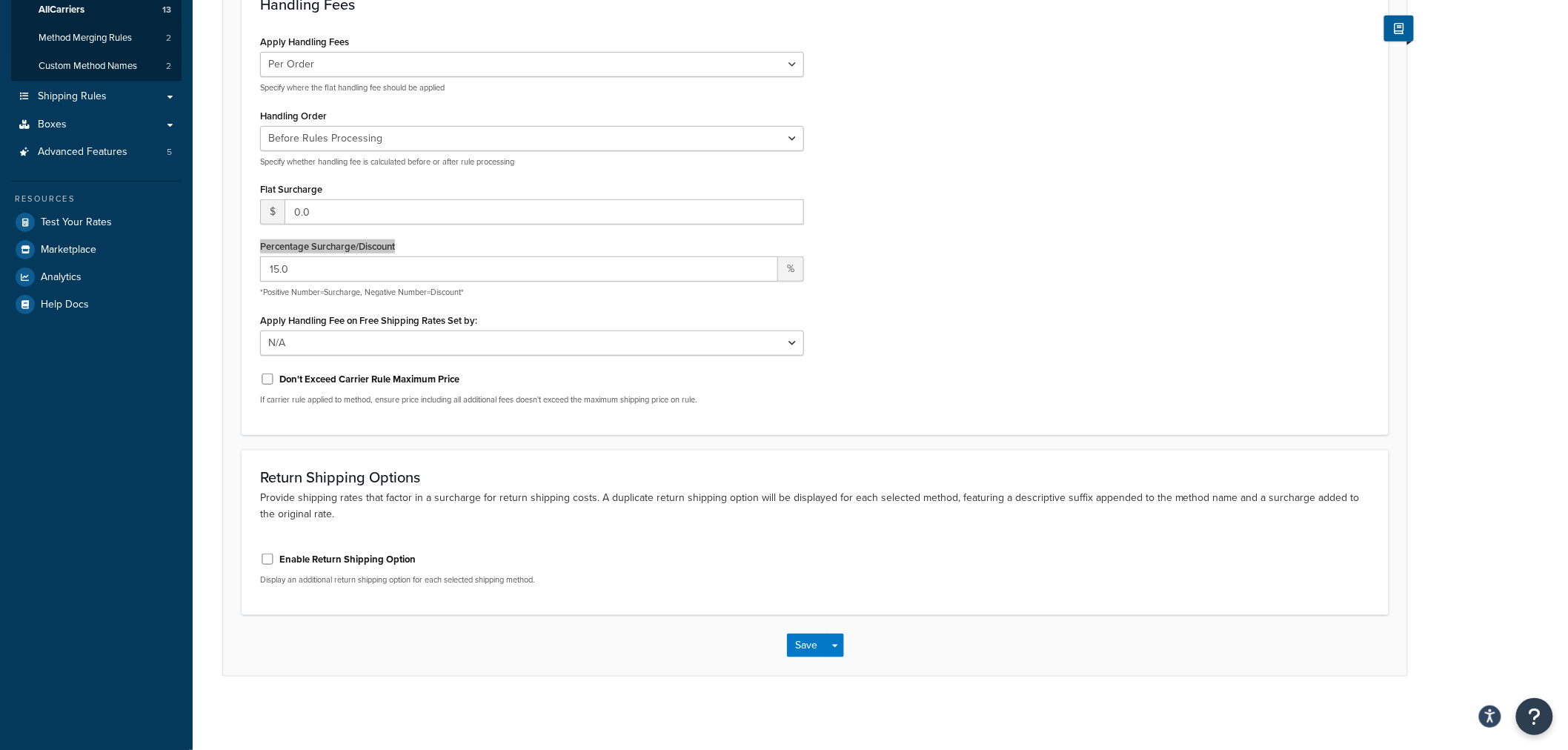
scroll to position [0, 0]
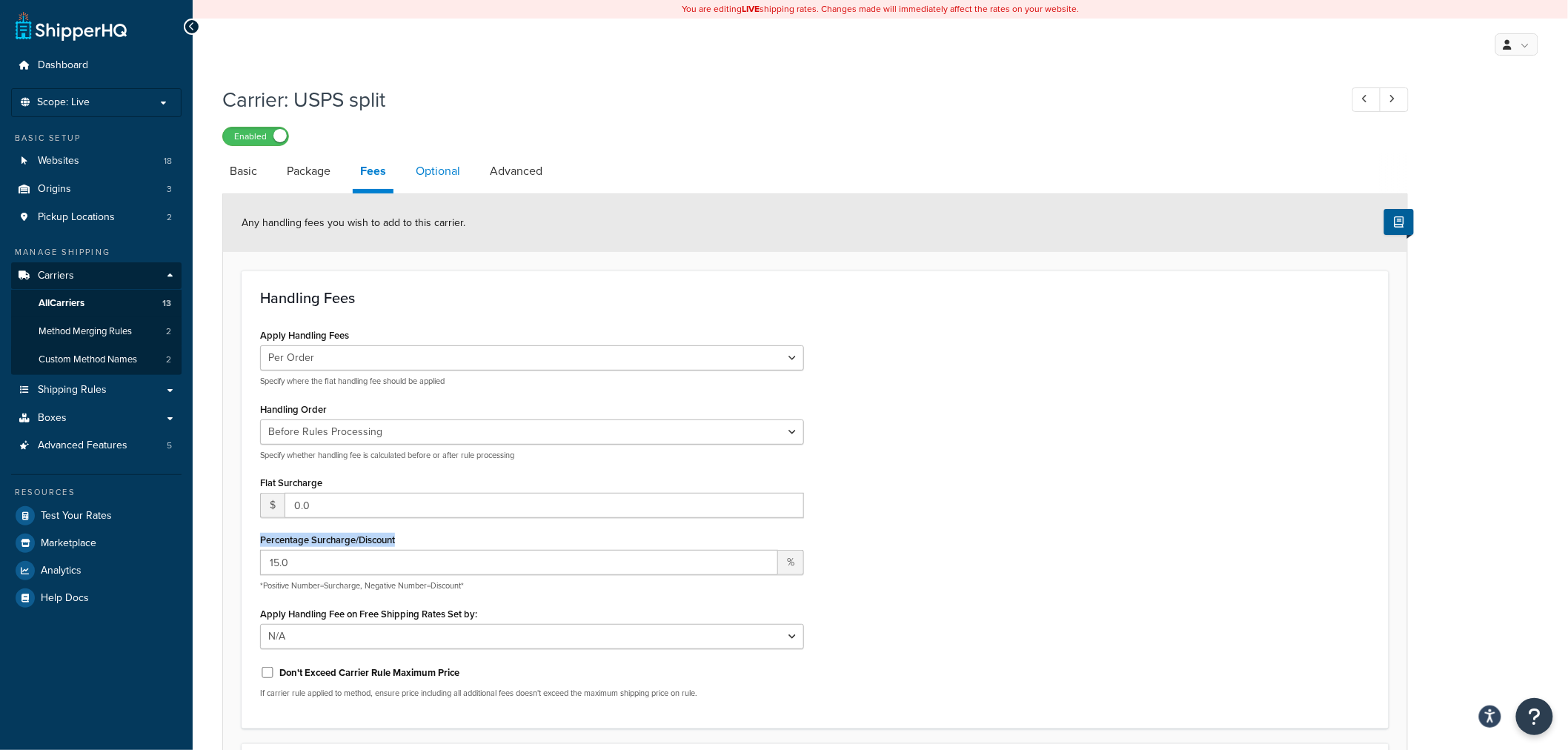
click at [433, 175] on link "Optional" at bounding box center [438, 172] width 59 height 36
select select "37305"
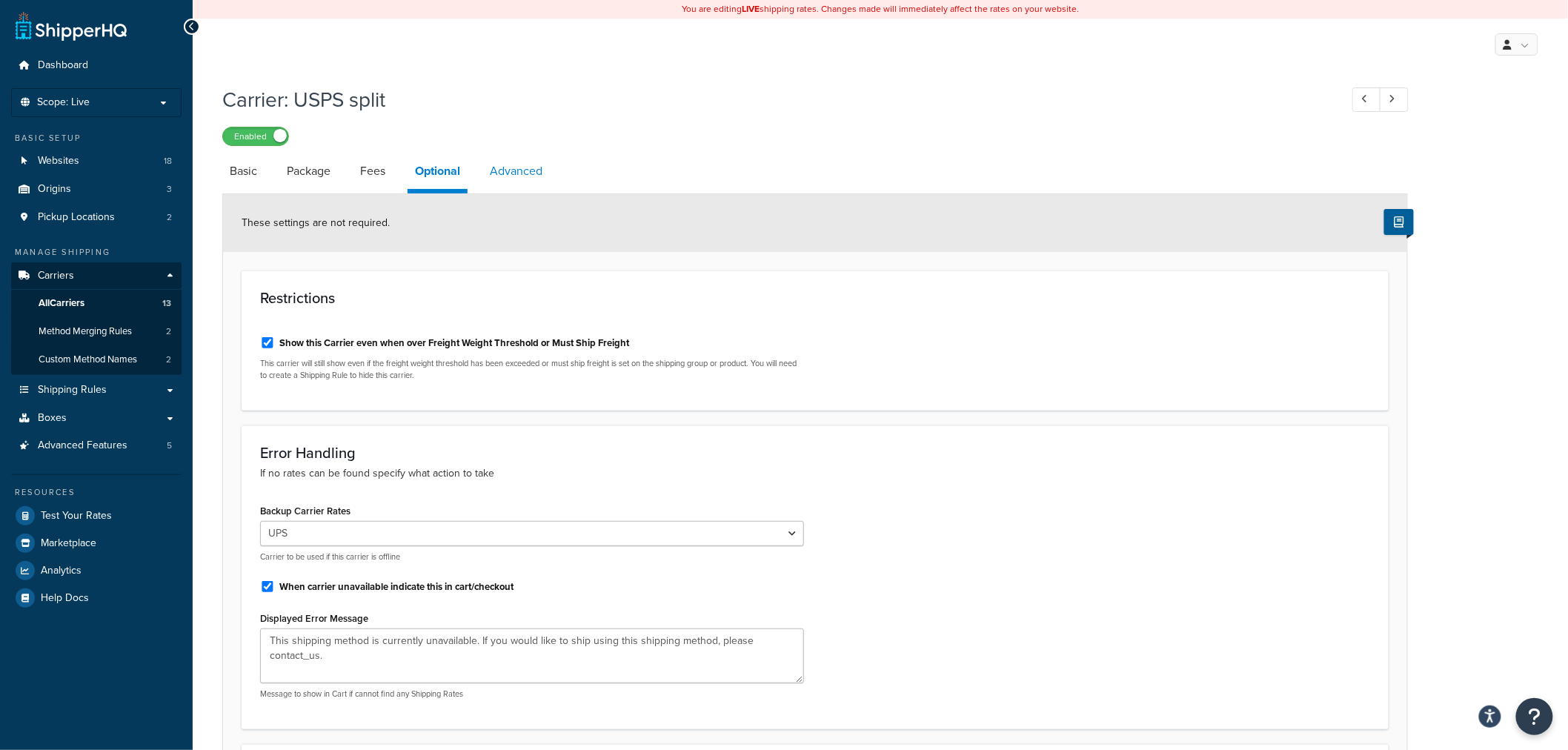
click at [502, 178] on link "Advanced" at bounding box center [515, 172] width 67 height 36
select select "false"
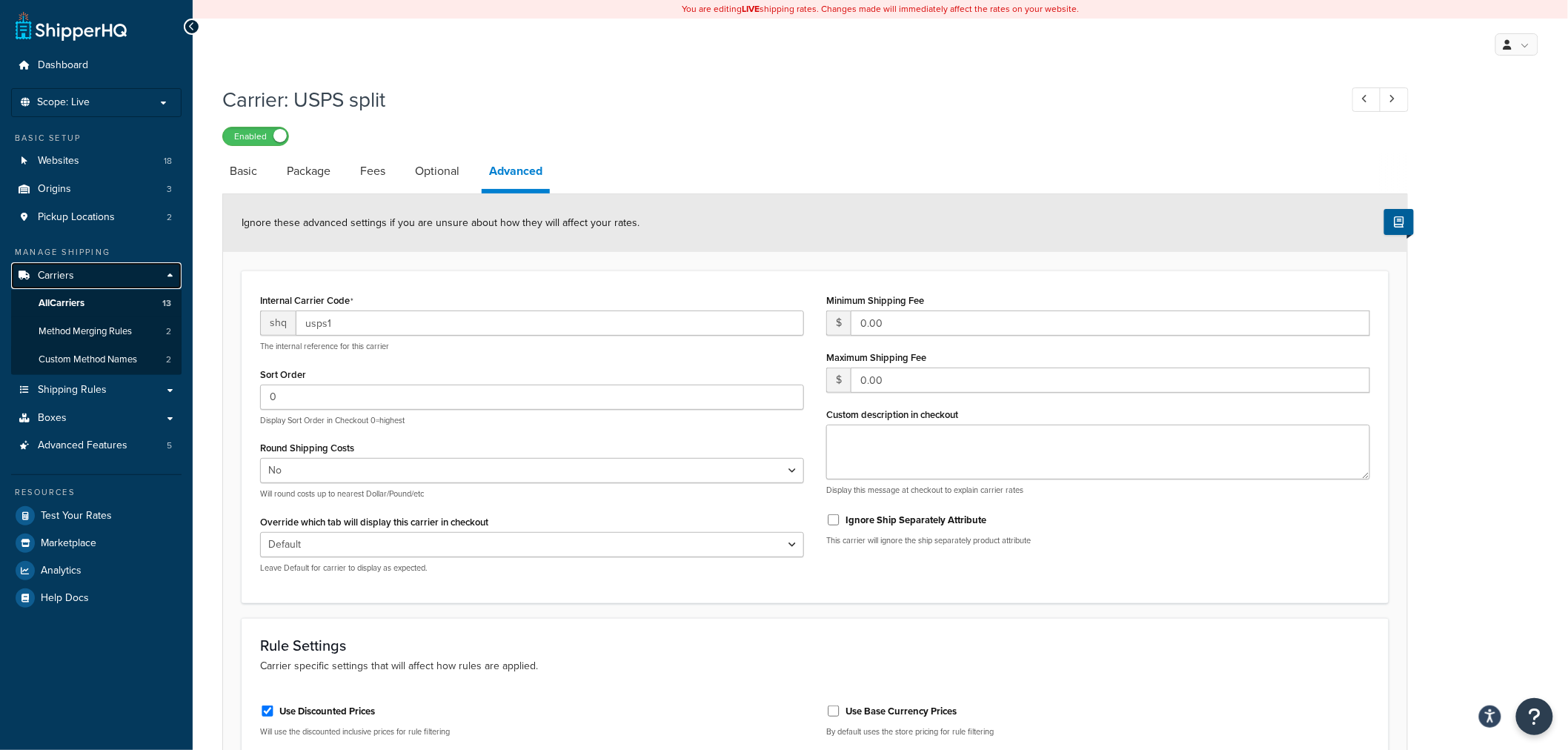
click at [55, 265] on link "Carriers" at bounding box center [96, 275] width 171 height 27
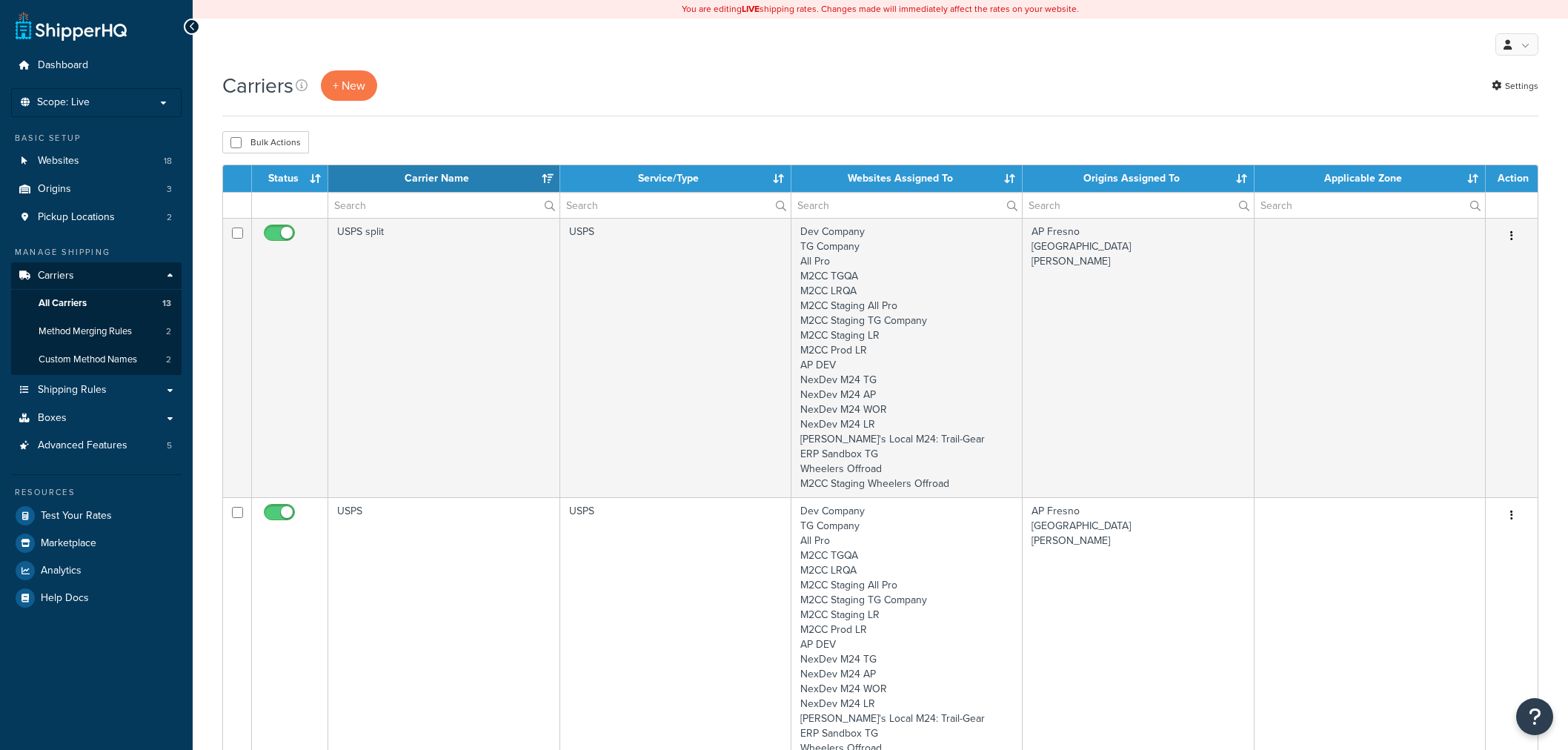
select select "15"
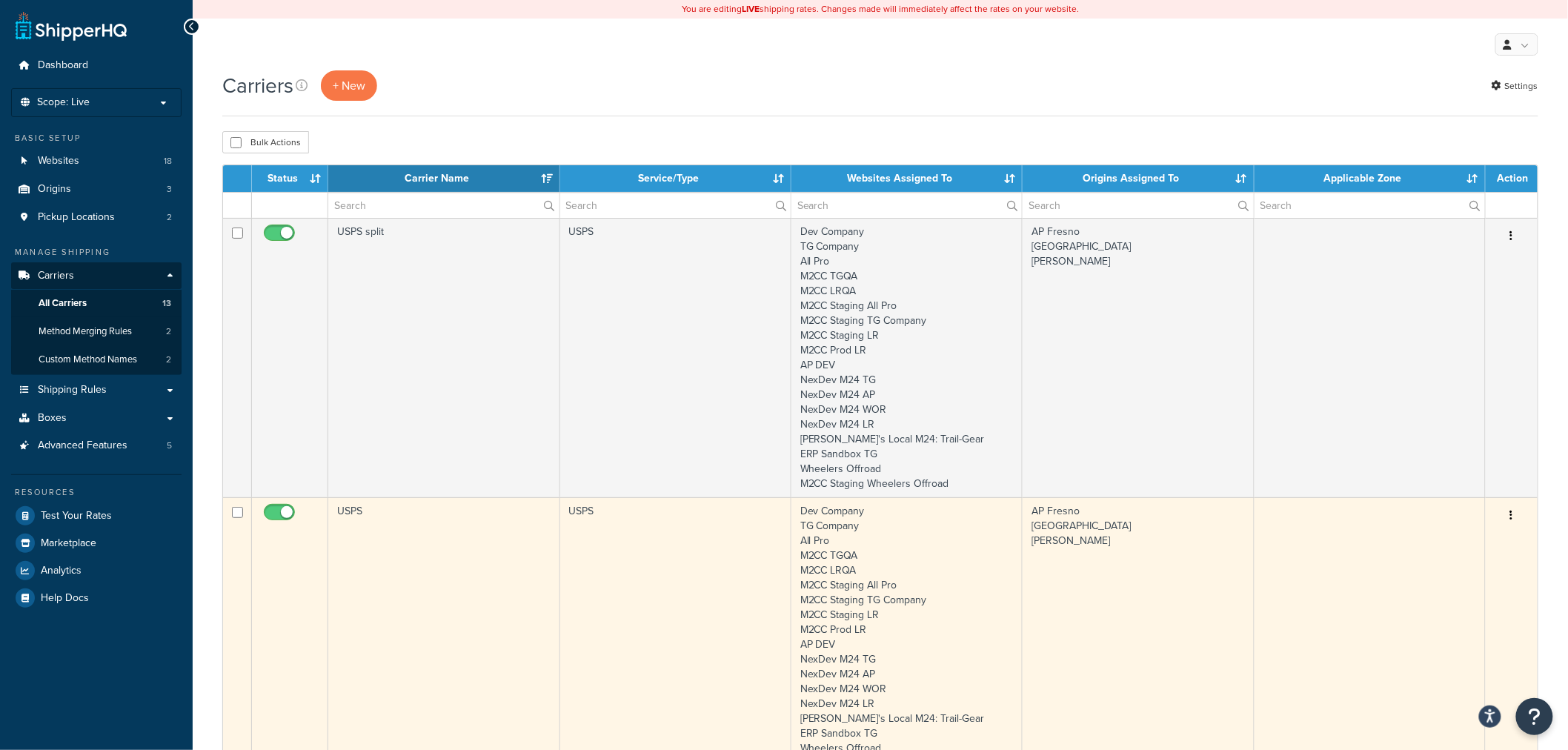
click at [401, 534] on td "USPS" at bounding box center [443, 637] width 231 height 279
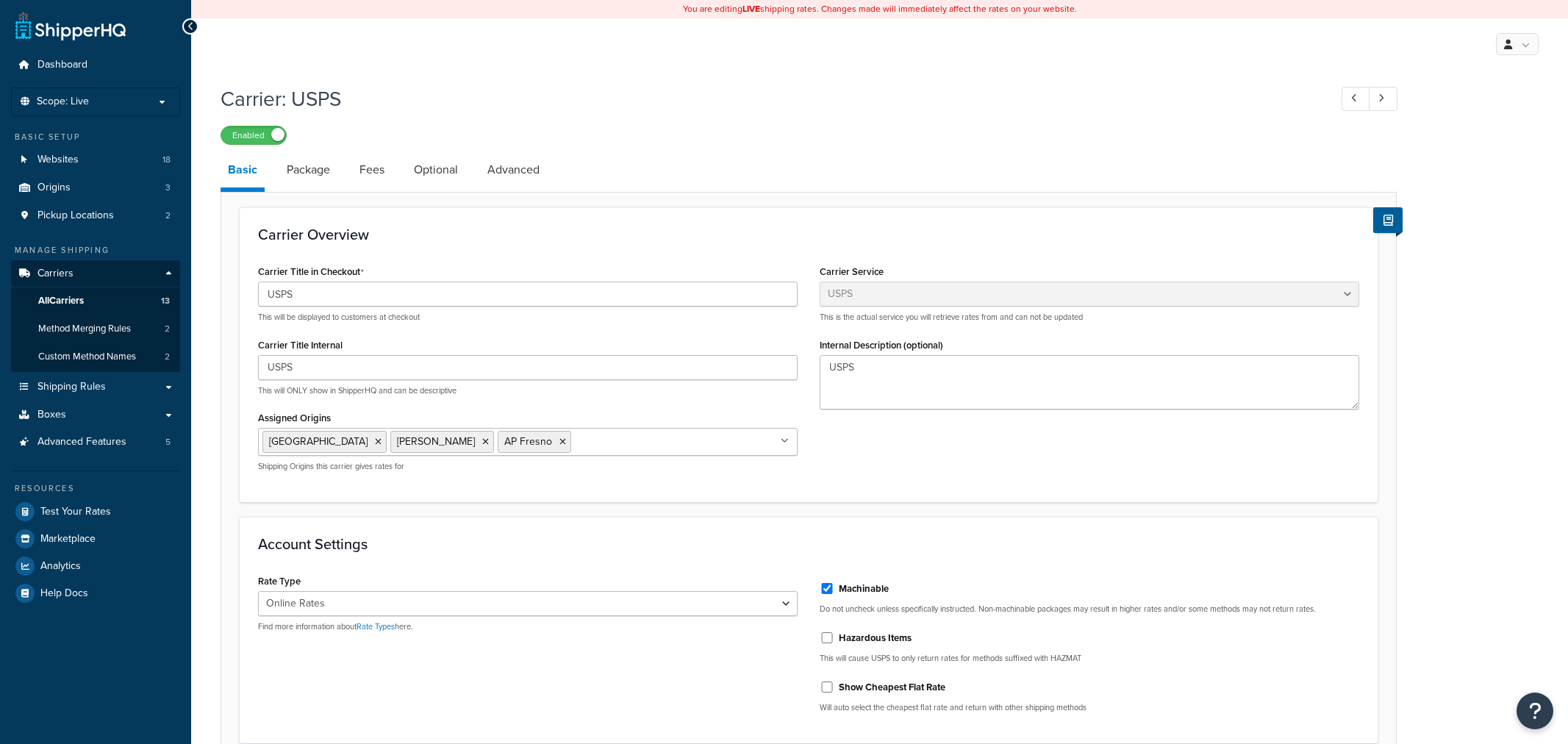
select select "usps"
select select "ONLINE"
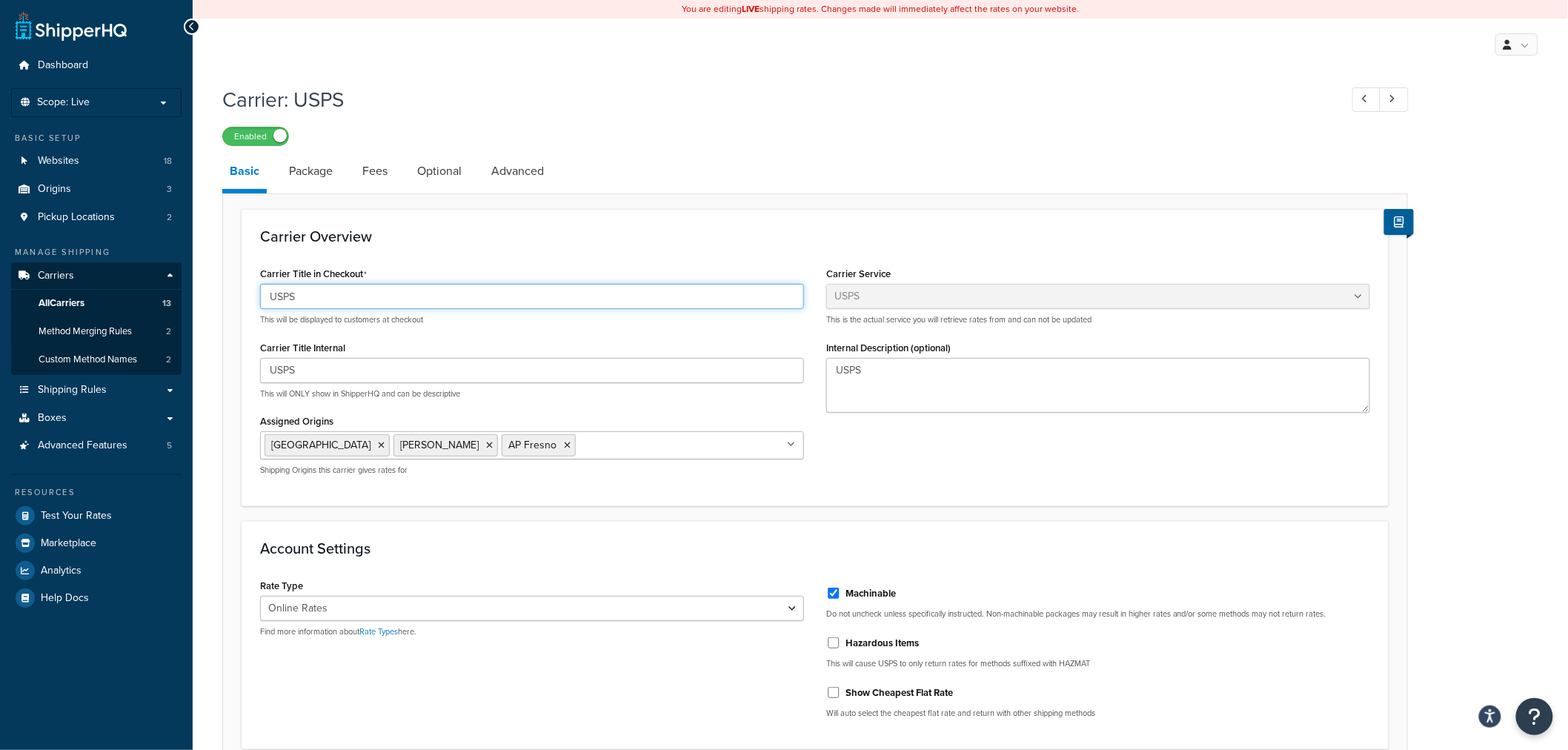
click at [406, 304] on input "USPS" at bounding box center [532, 296] width 544 height 25
click at [43, 302] on span "All Carriers" at bounding box center [61, 303] width 46 height 12
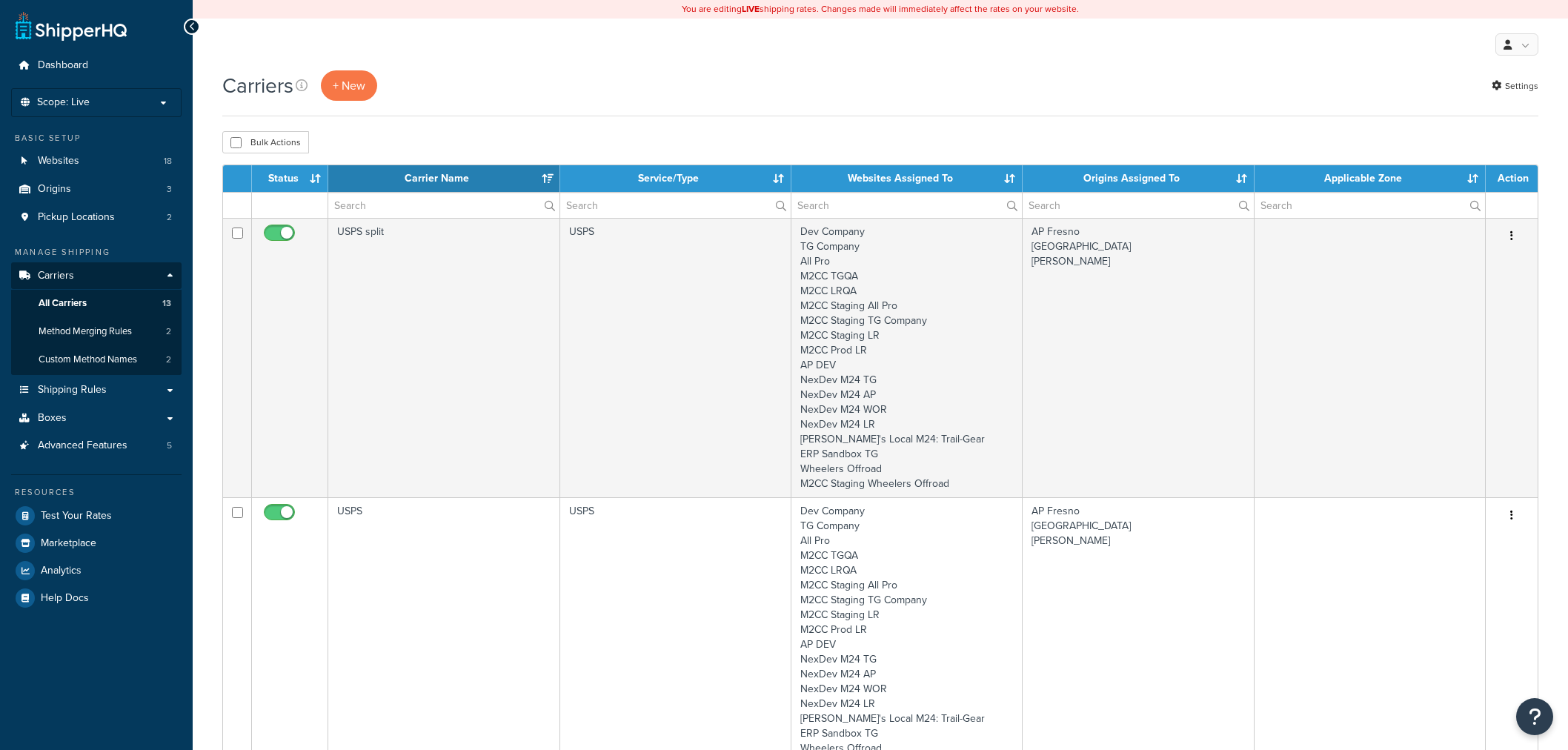
select select "15"
click at [1522, 90] on link "Settings" at bounding box center [1514, 86] width 46 height 21
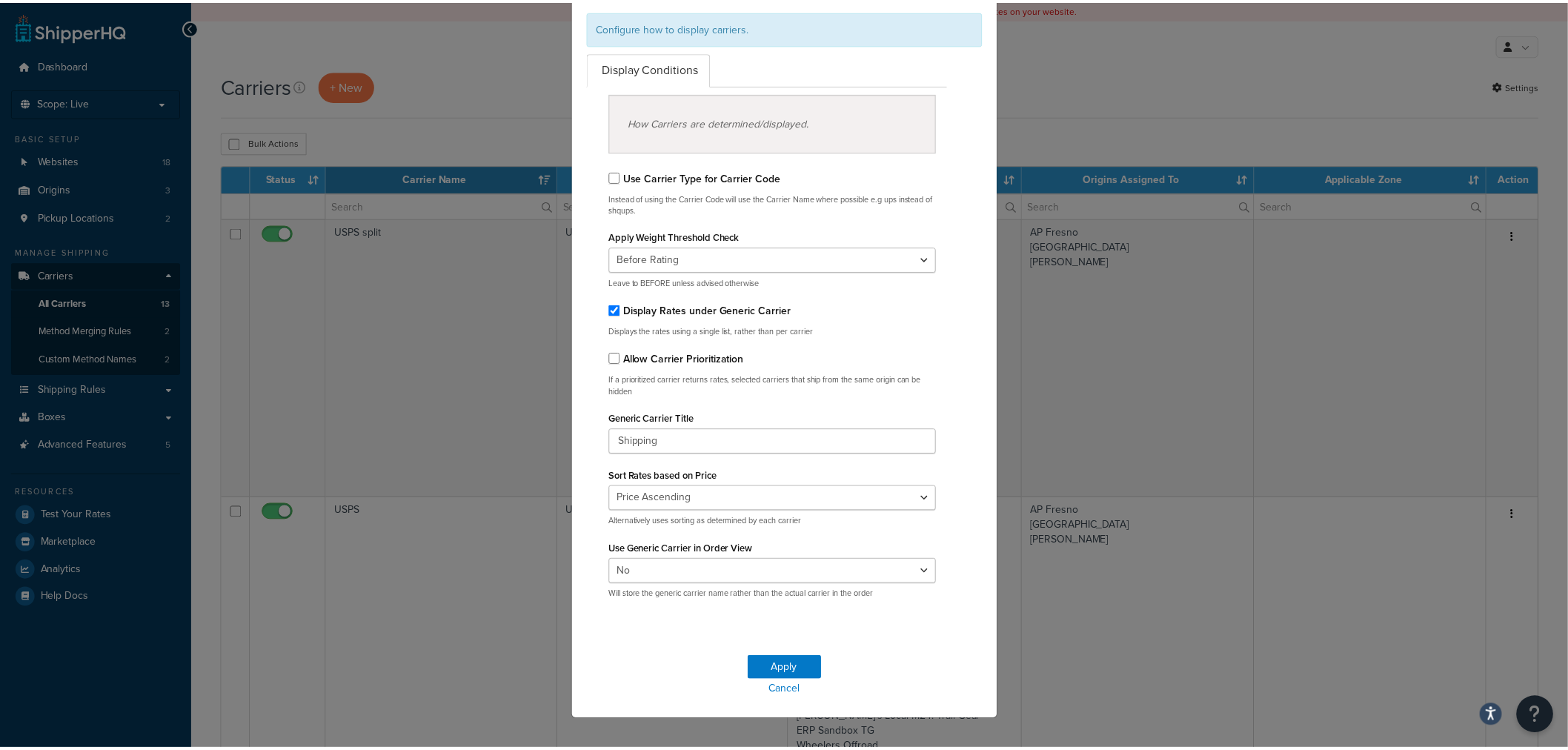
scroll to position [115, 0]
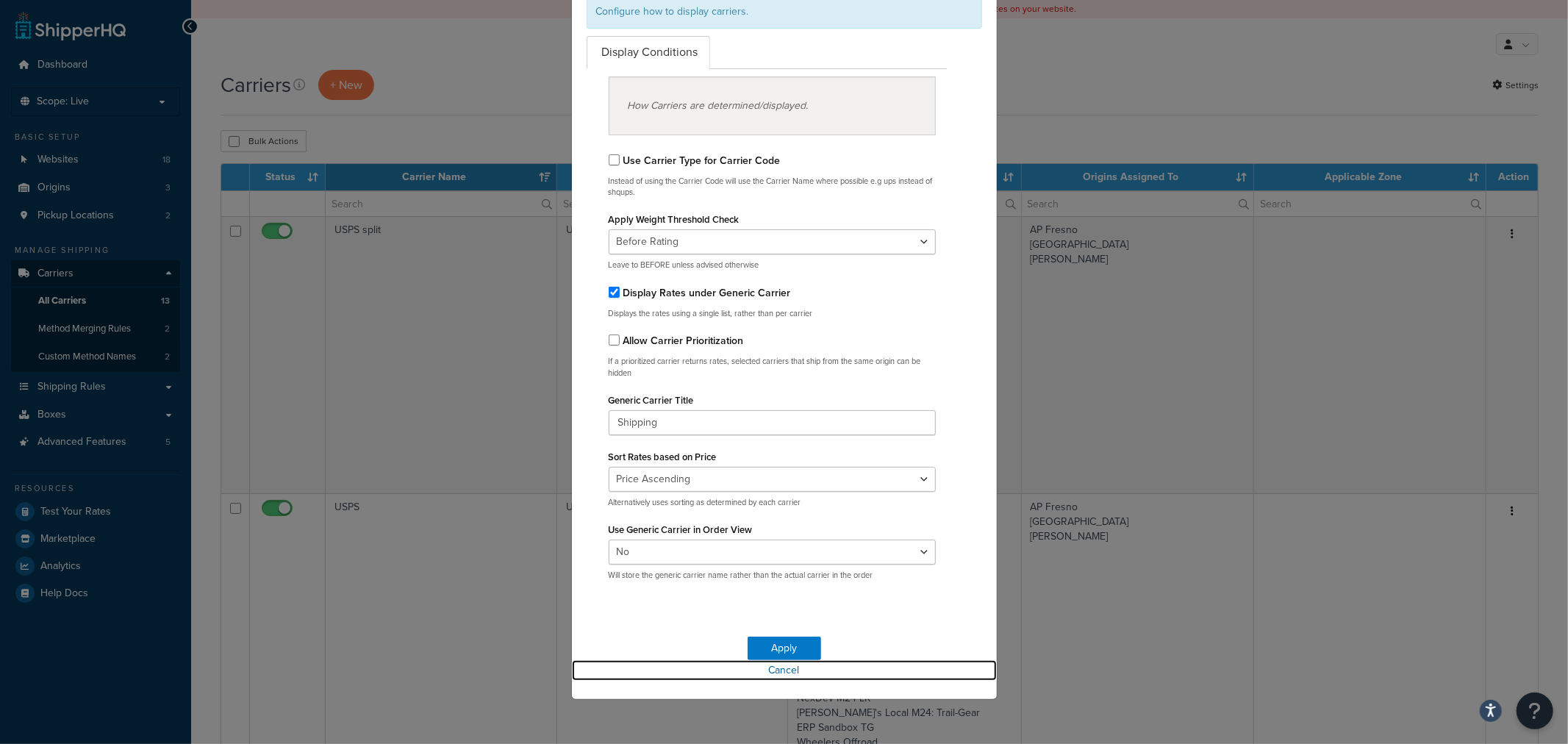
click at [769, 669] on link "Cancel" at bounding box center [784, 670] width 425 height 21
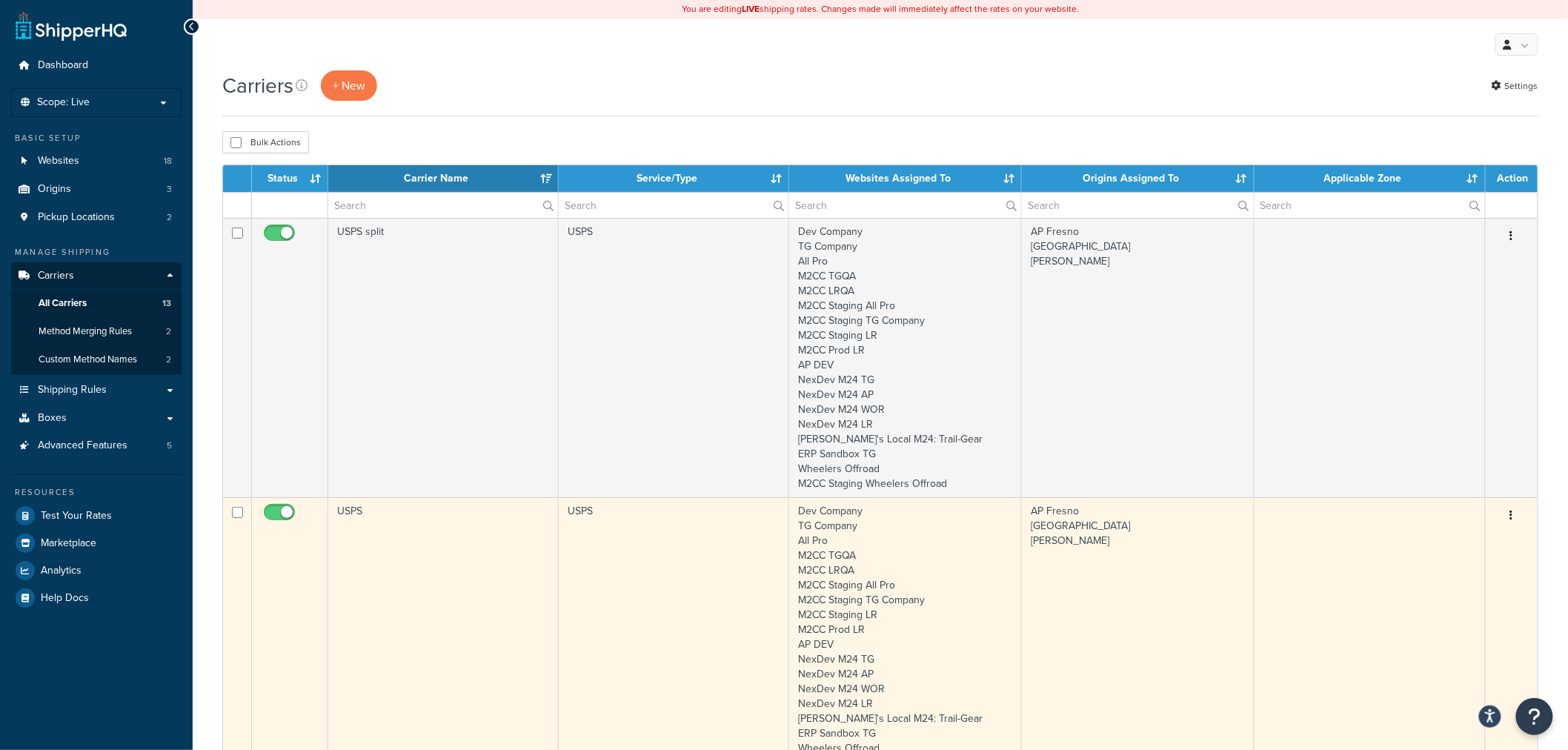
click at [391, 509] on td "USPS" at bounding box center [443, 637] width 230 height 279
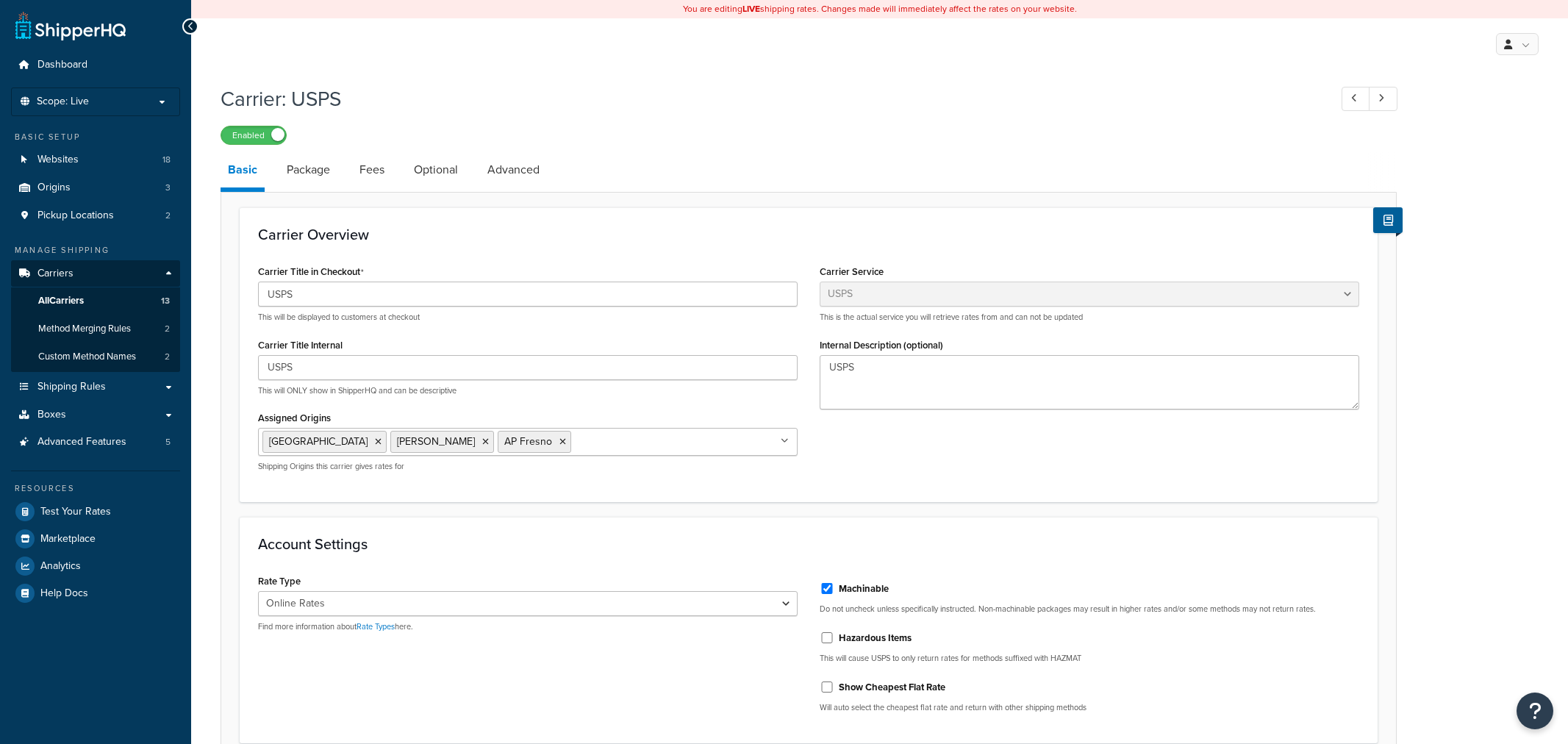
select select "usps"
select select "ONLINE"
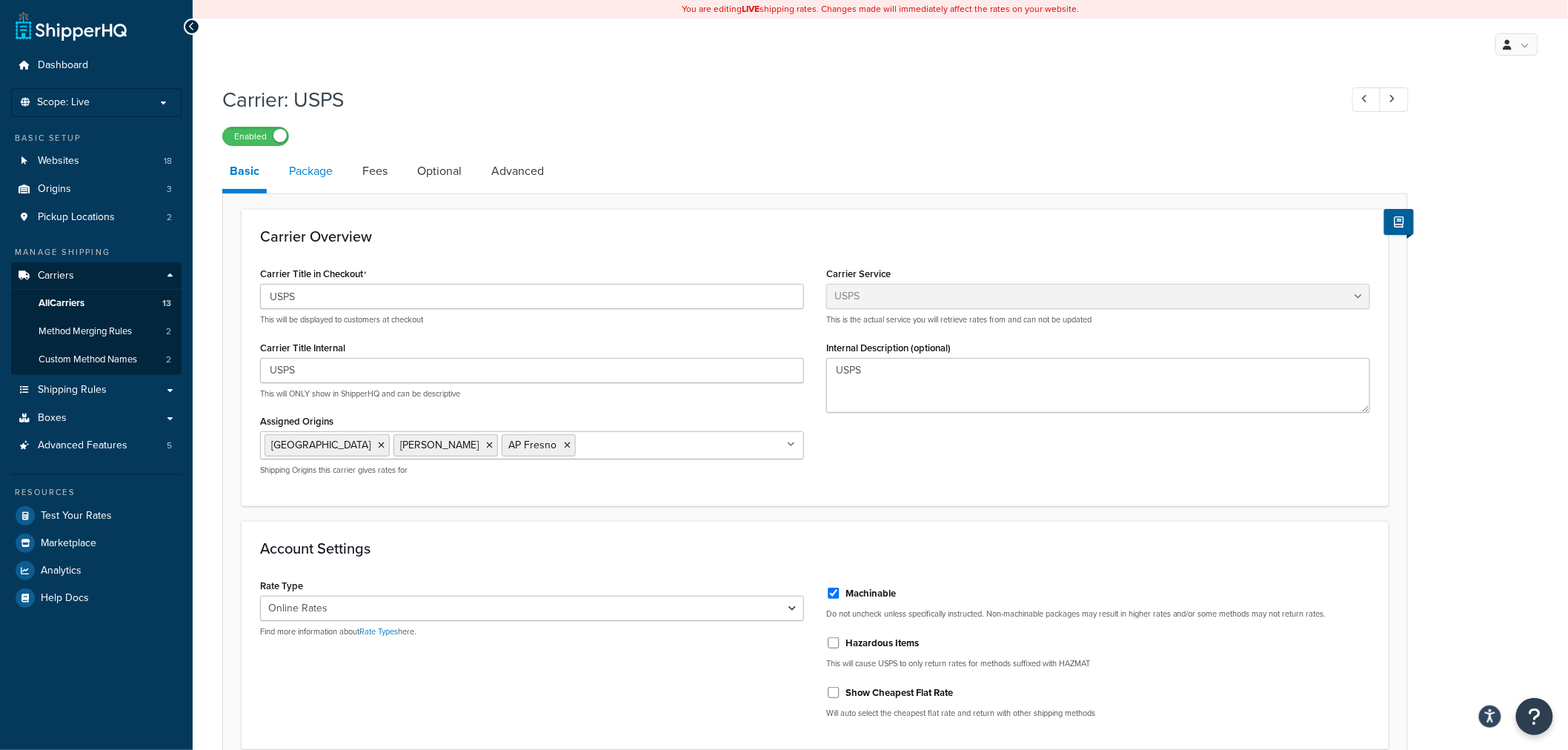
click at [320, 174] on link "Package" at bounding box center [310, 172] width 58 height 36
select select "129678"
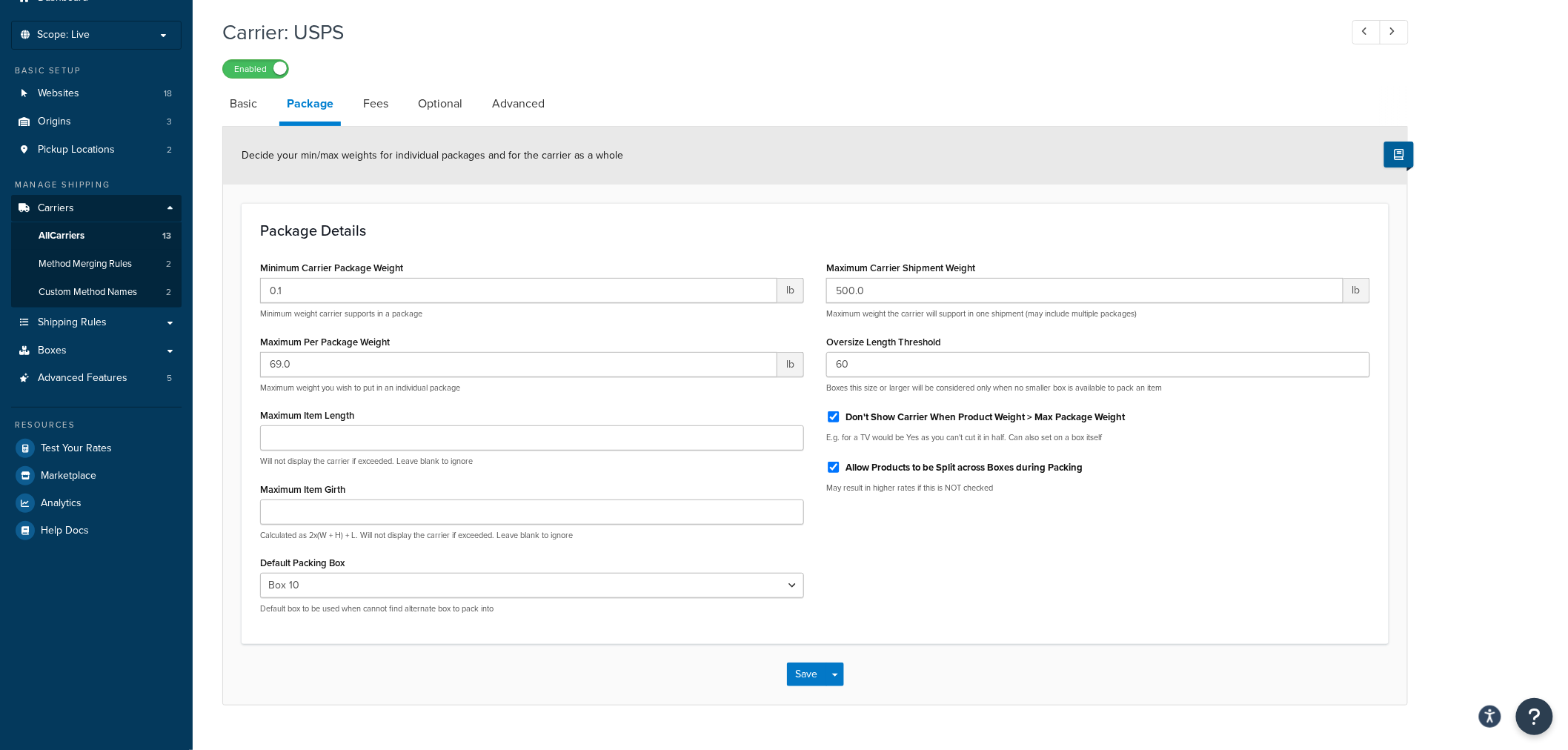
scroll to position [97, 0]
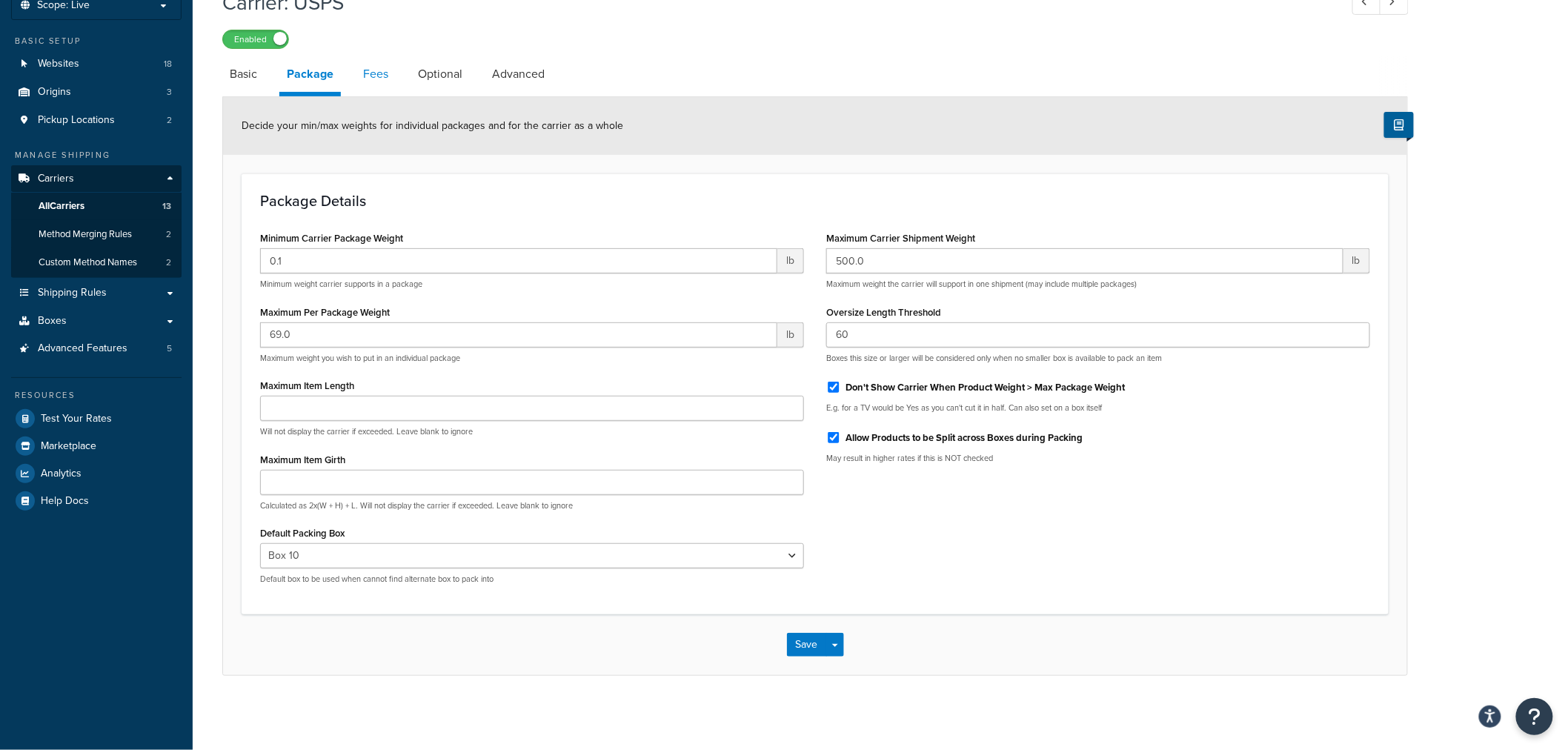
click at [376, 77] on link "Fees" at bounding box center [375, 75] width 40 height 36
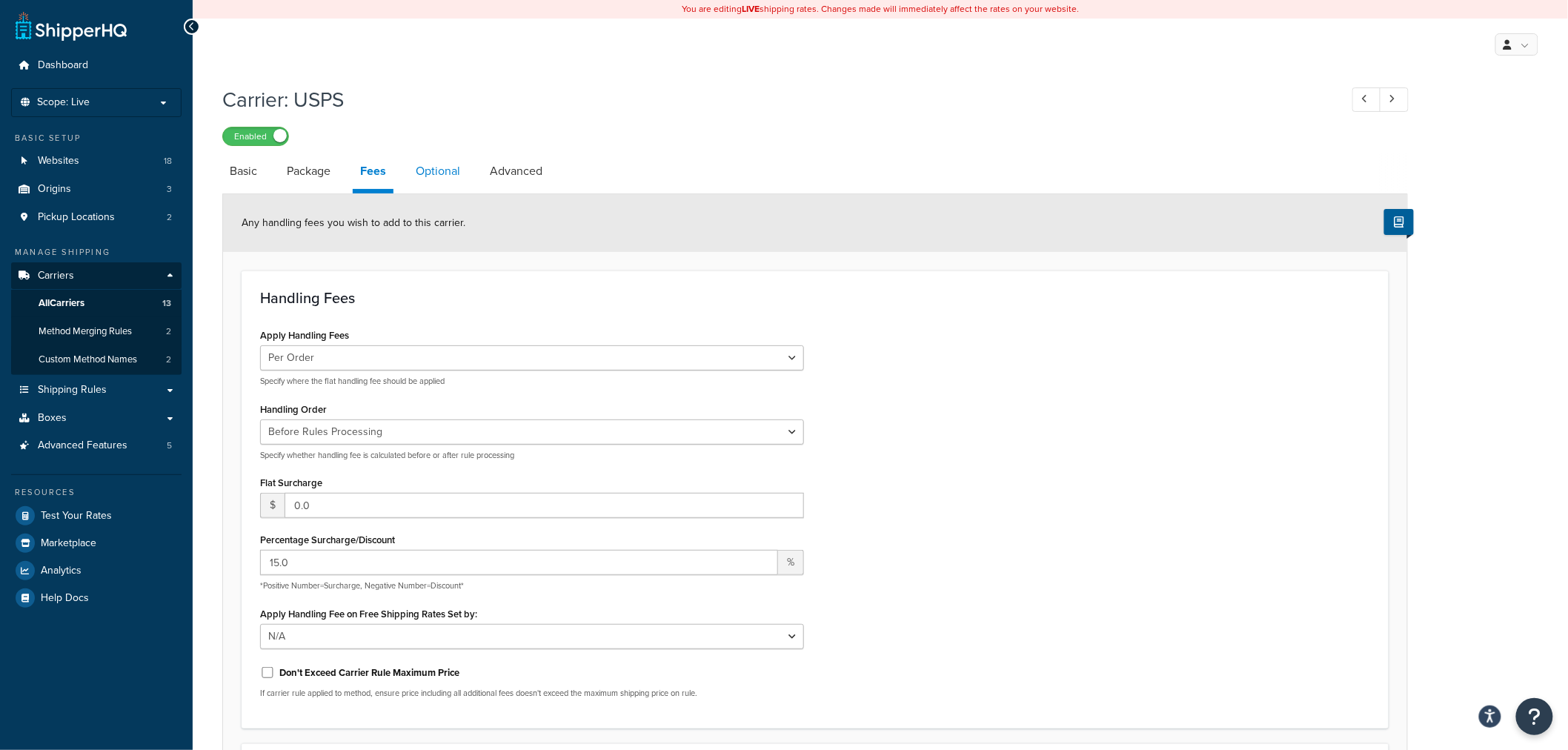
click at [426, 171] on link "Optional" at bounding box center [438, 172] width 59 height 36
select select "37305"
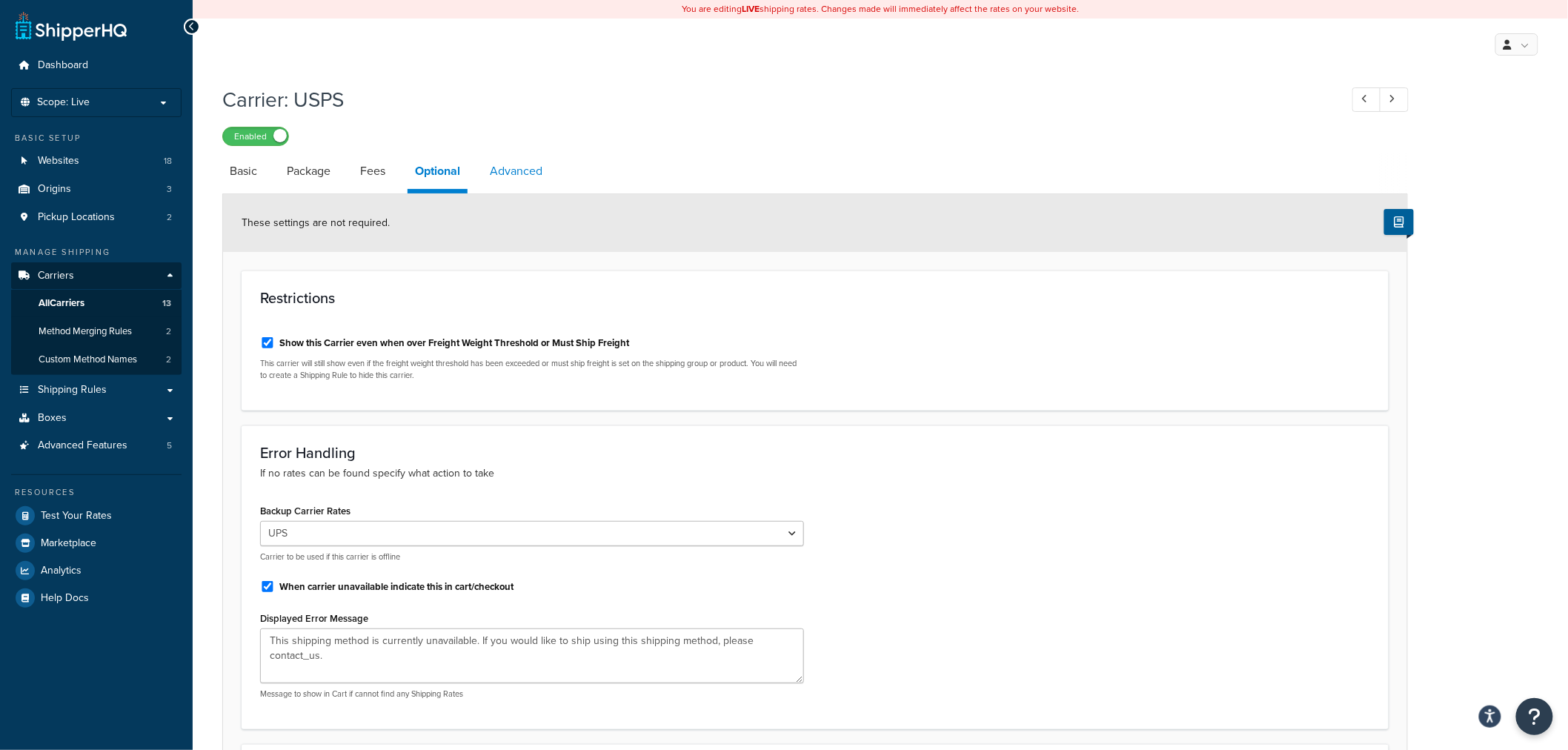
click at [509, 176] on link "Advanced" at bounding box center [515, 172] width 67 height 36
select select "false"
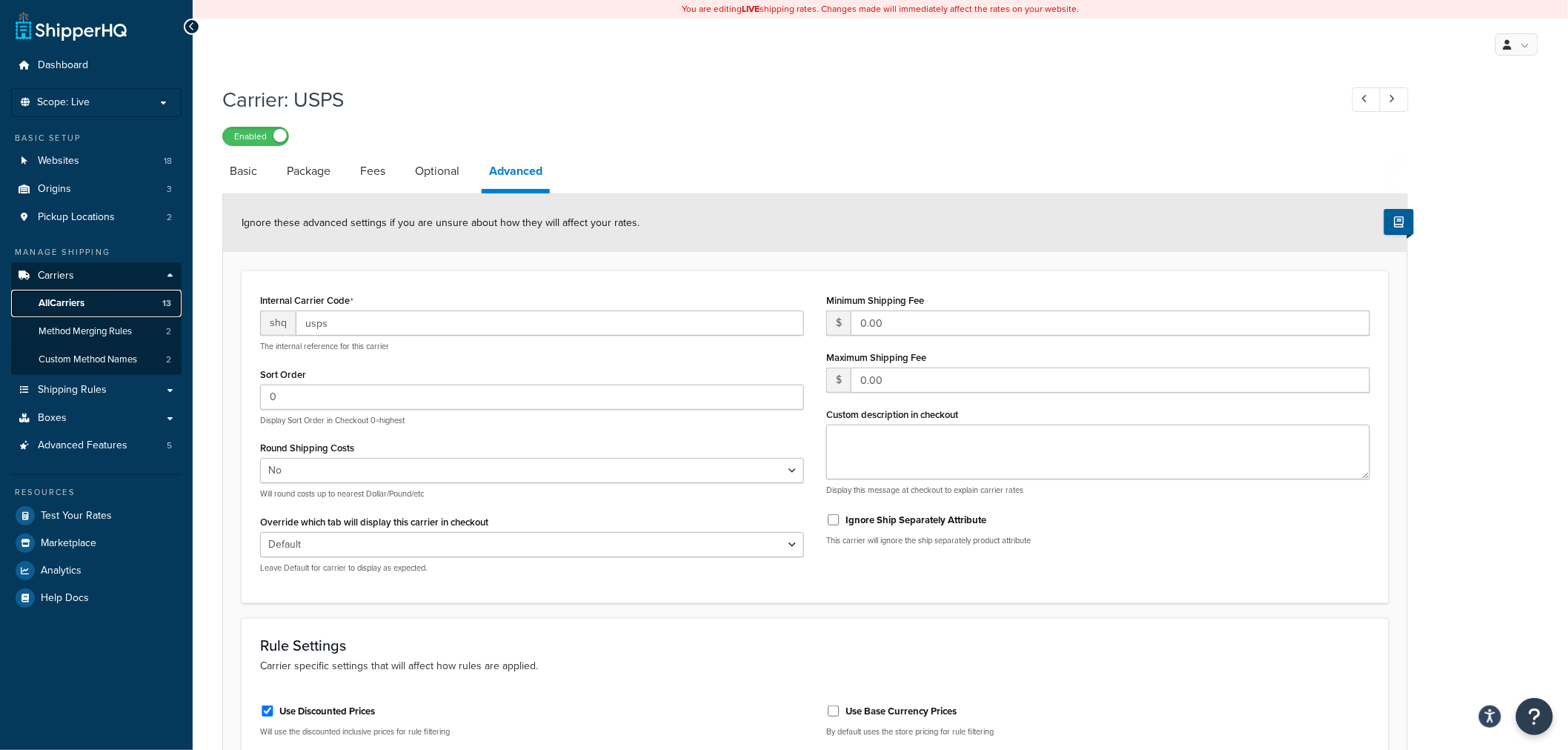
click at [70, 299] on span "All Carriers" at bounding box center [61, 303] width 46 height 12
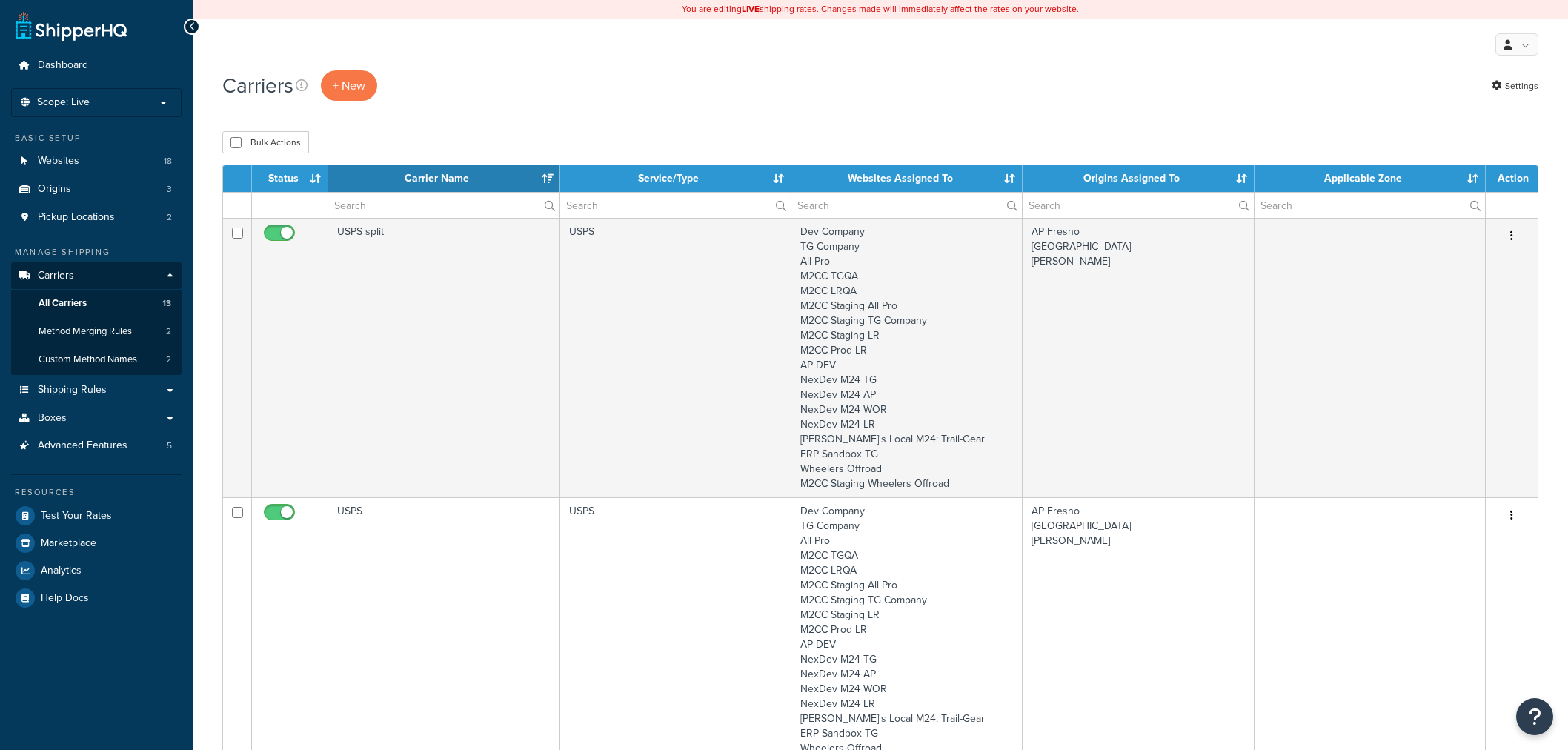
select select "15"
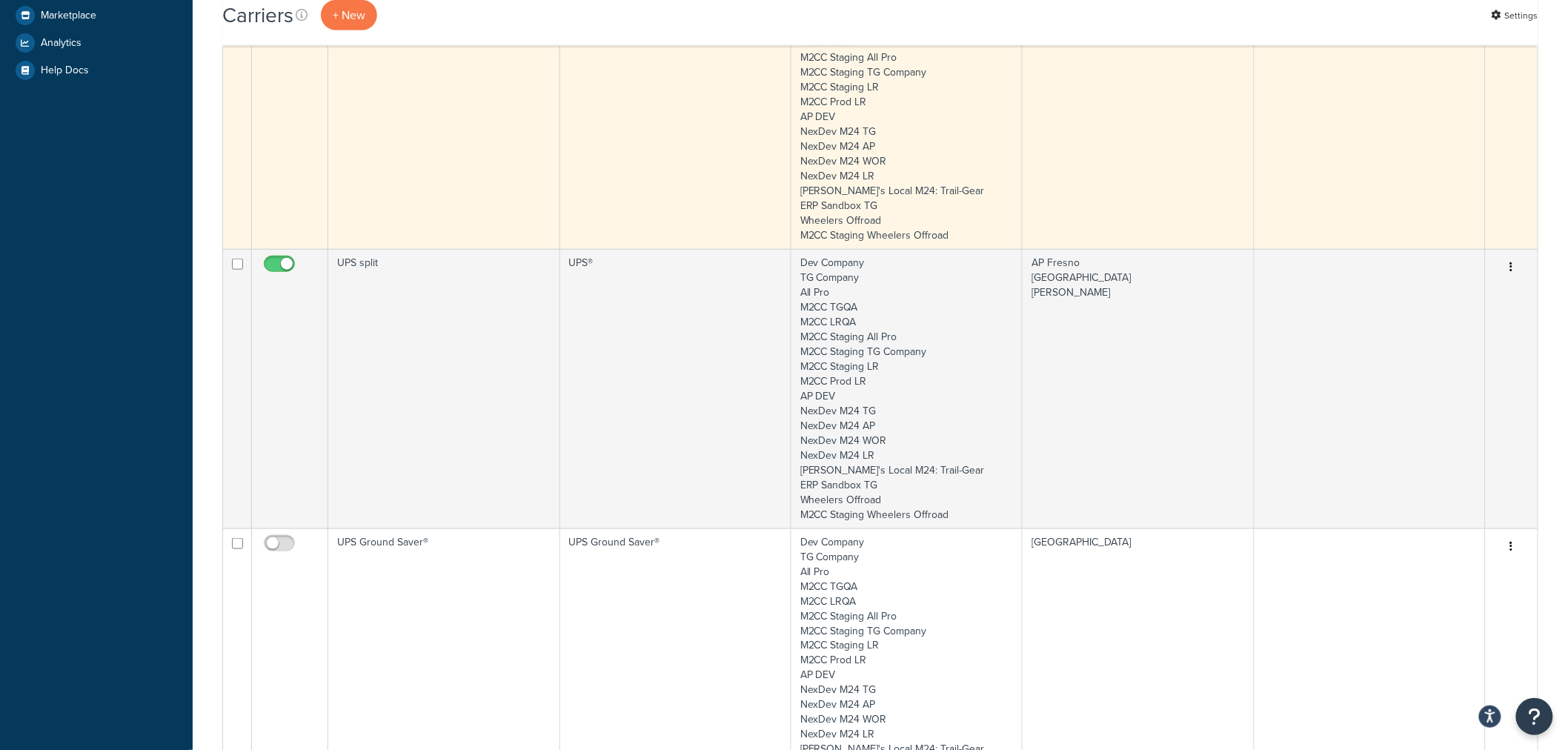
scroll to position [410, 0]
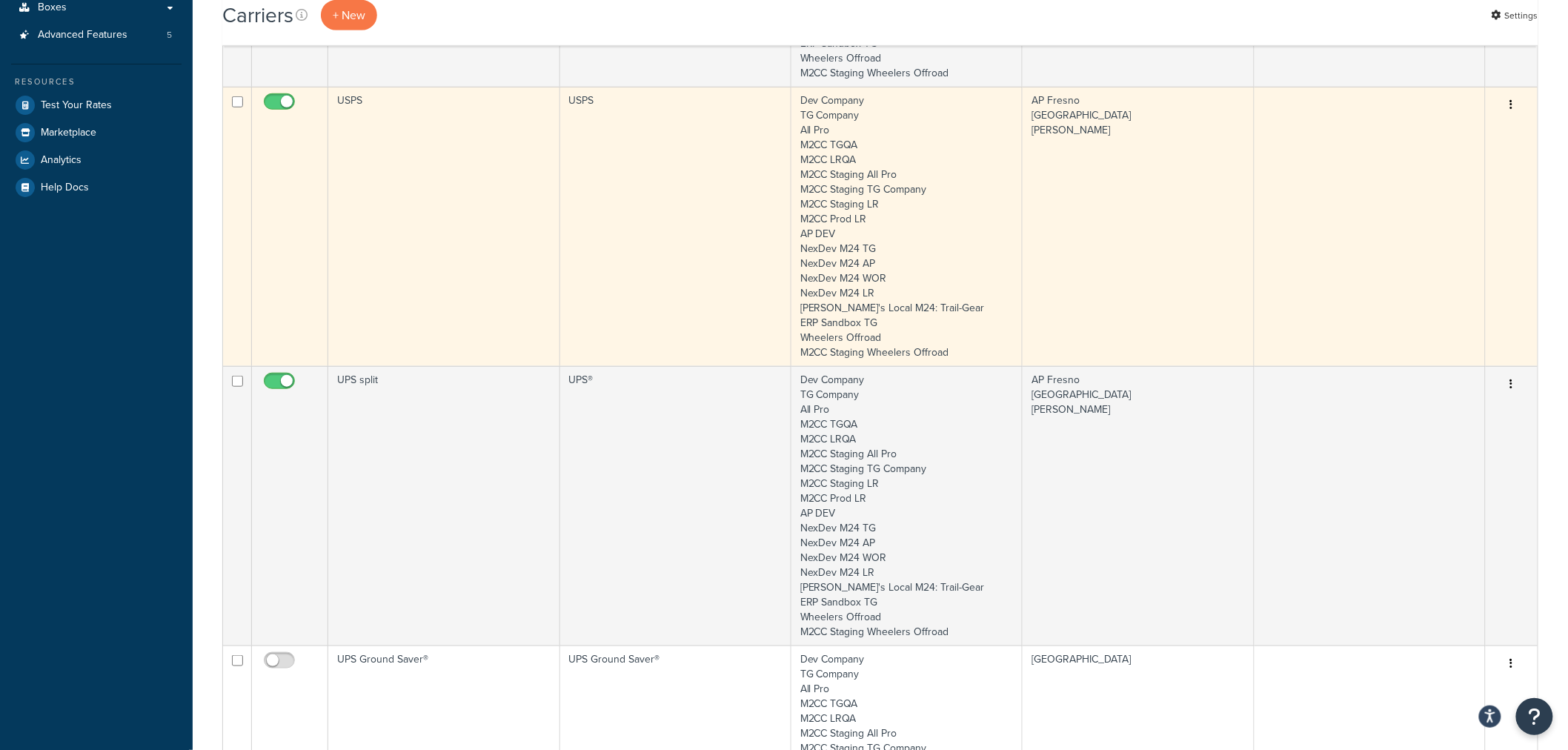
click at [434, 386] on td "UPS split" at bounding box center [443, 506] width 231 height 279
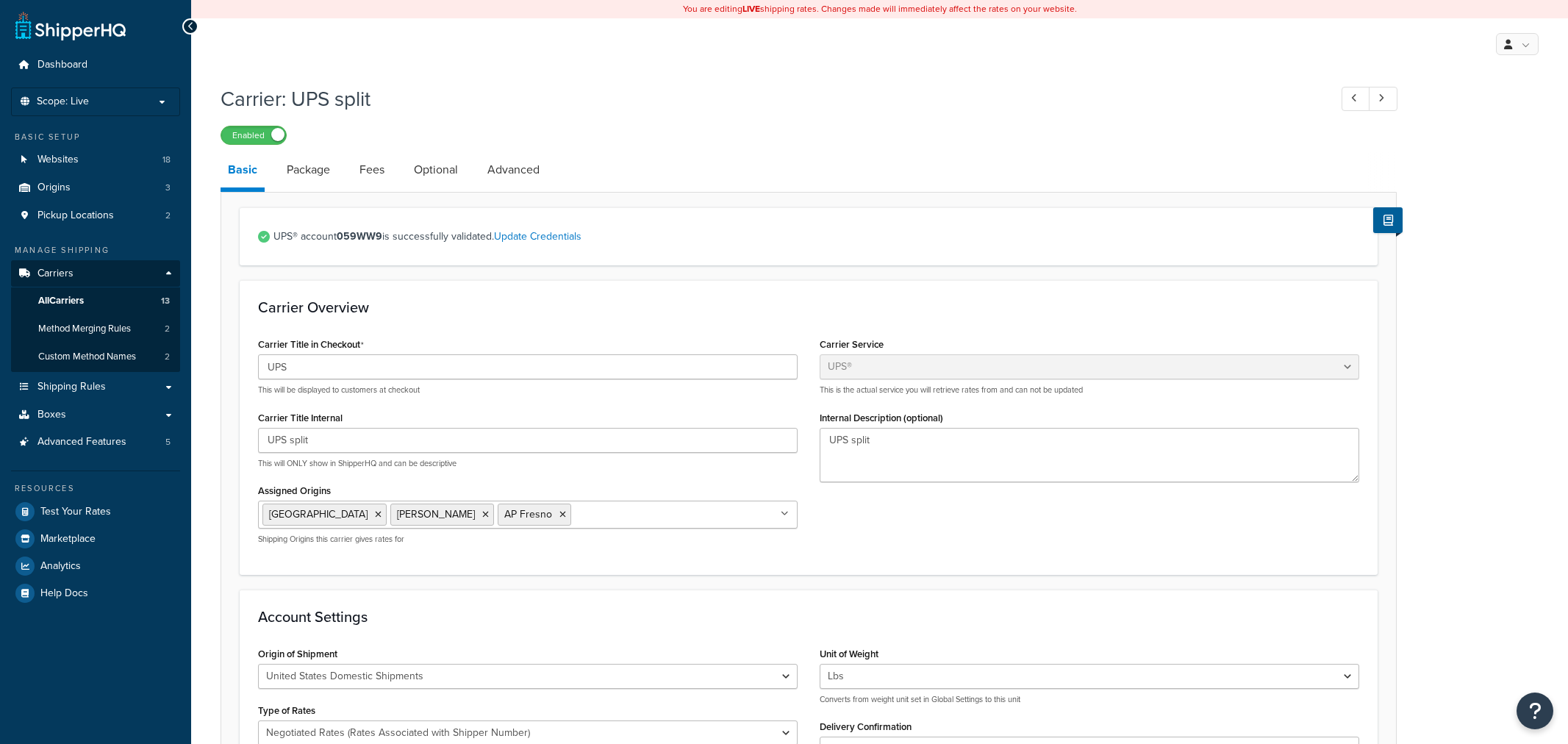
select select "ups"
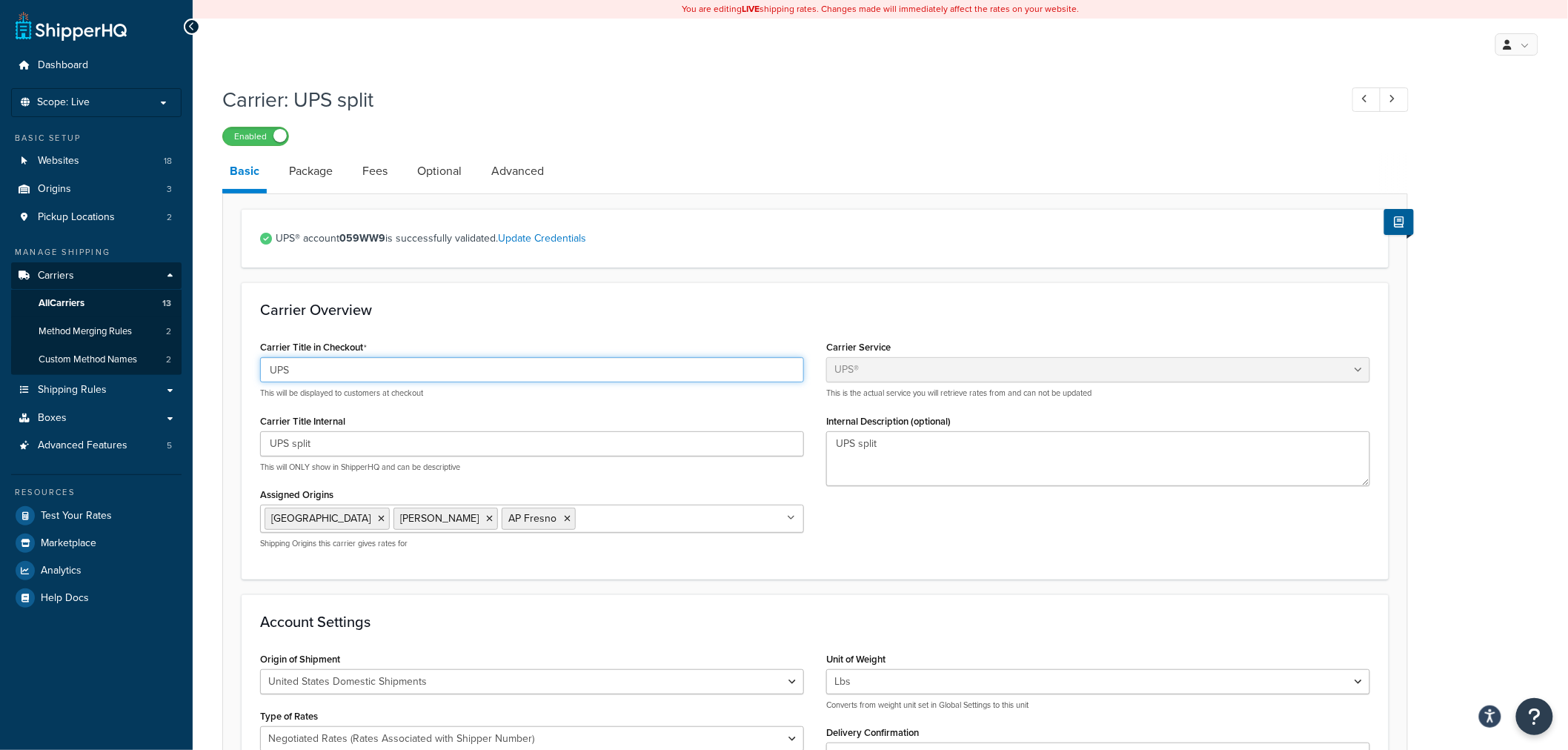
click at [463, 364] on input "UPS" at bounding box center [532, 370] width 544 height 25
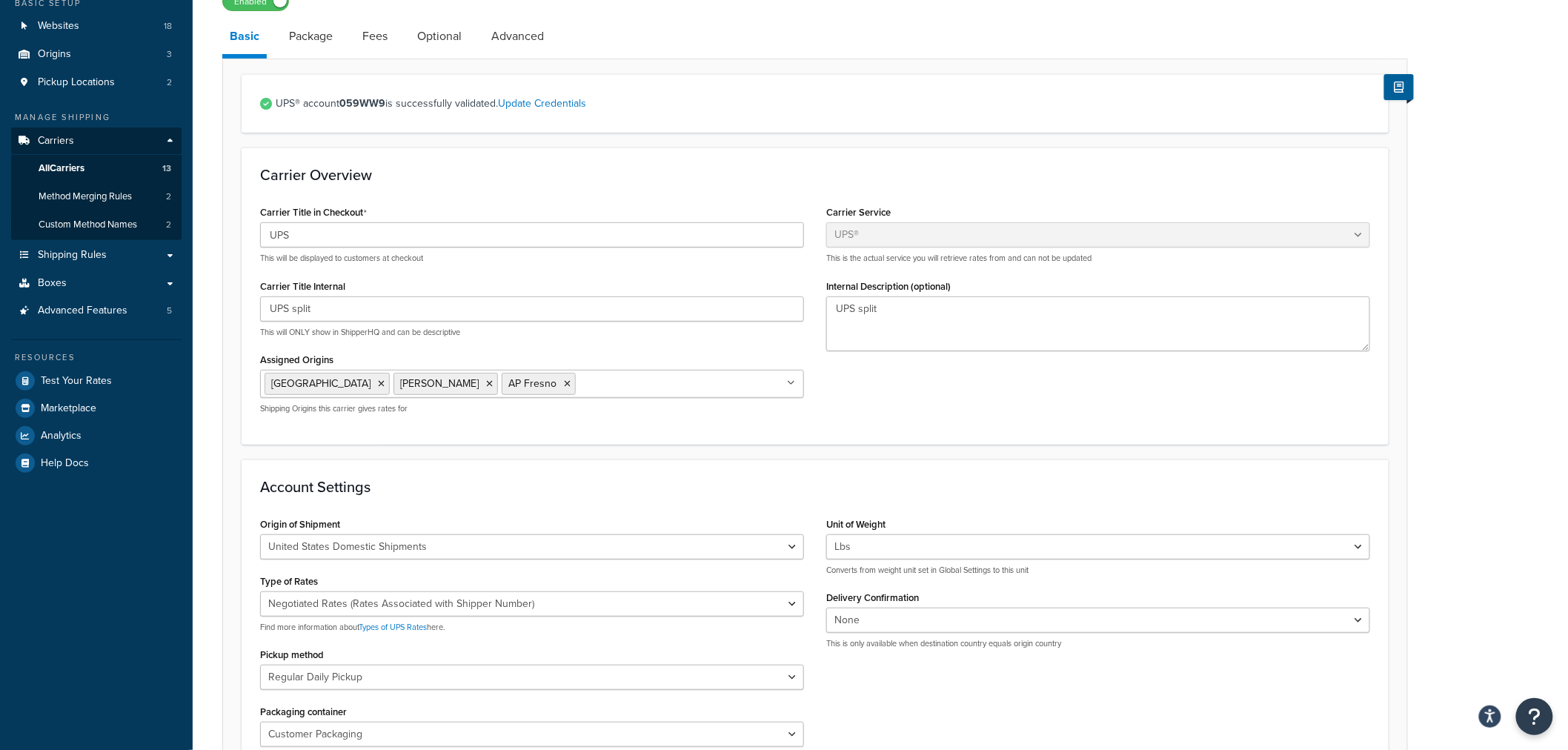
scroll to position [164, 0]
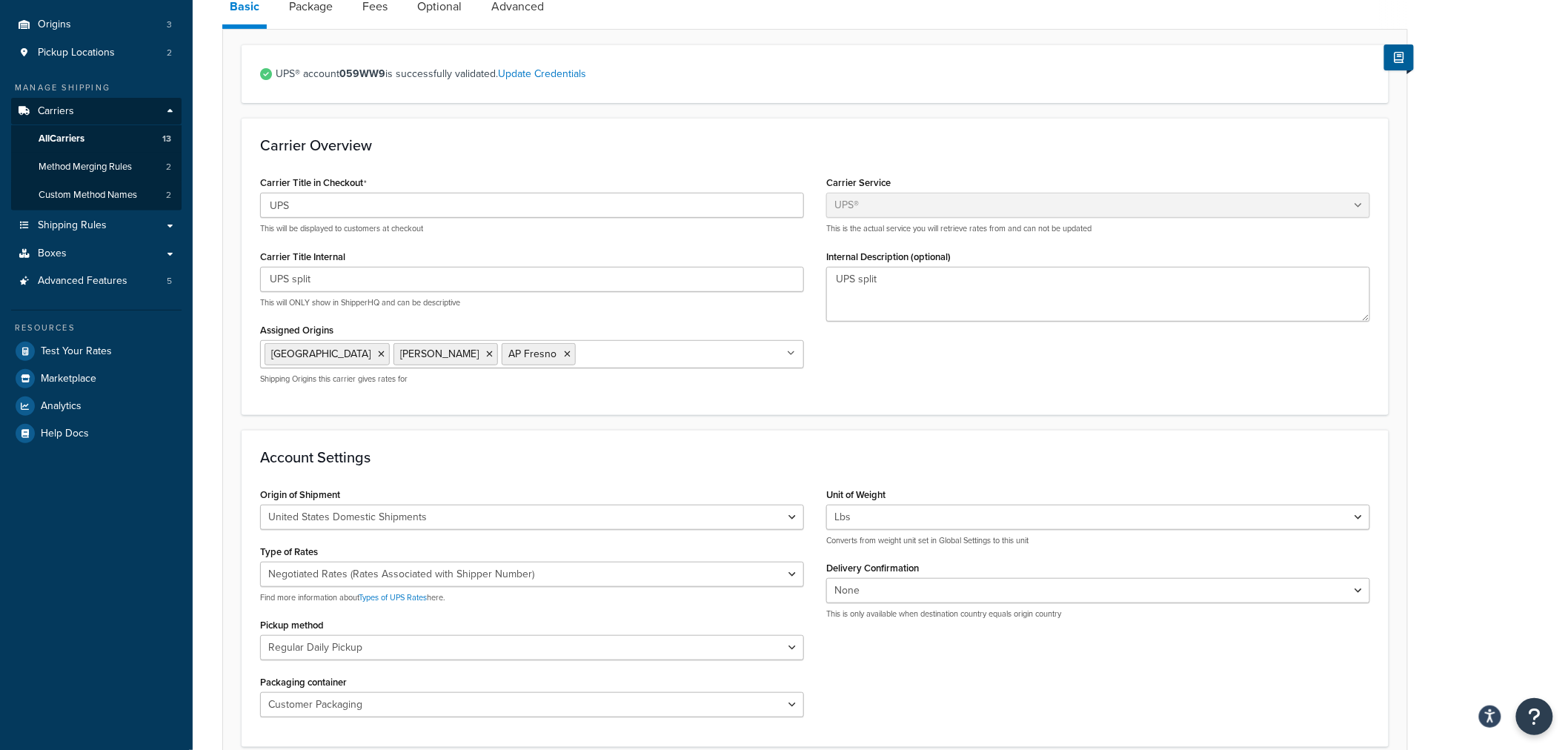
click at [352, 73] on strong "059WW9" at bounding box center [362, 74] width 46 height 15
copy span "059WW9"
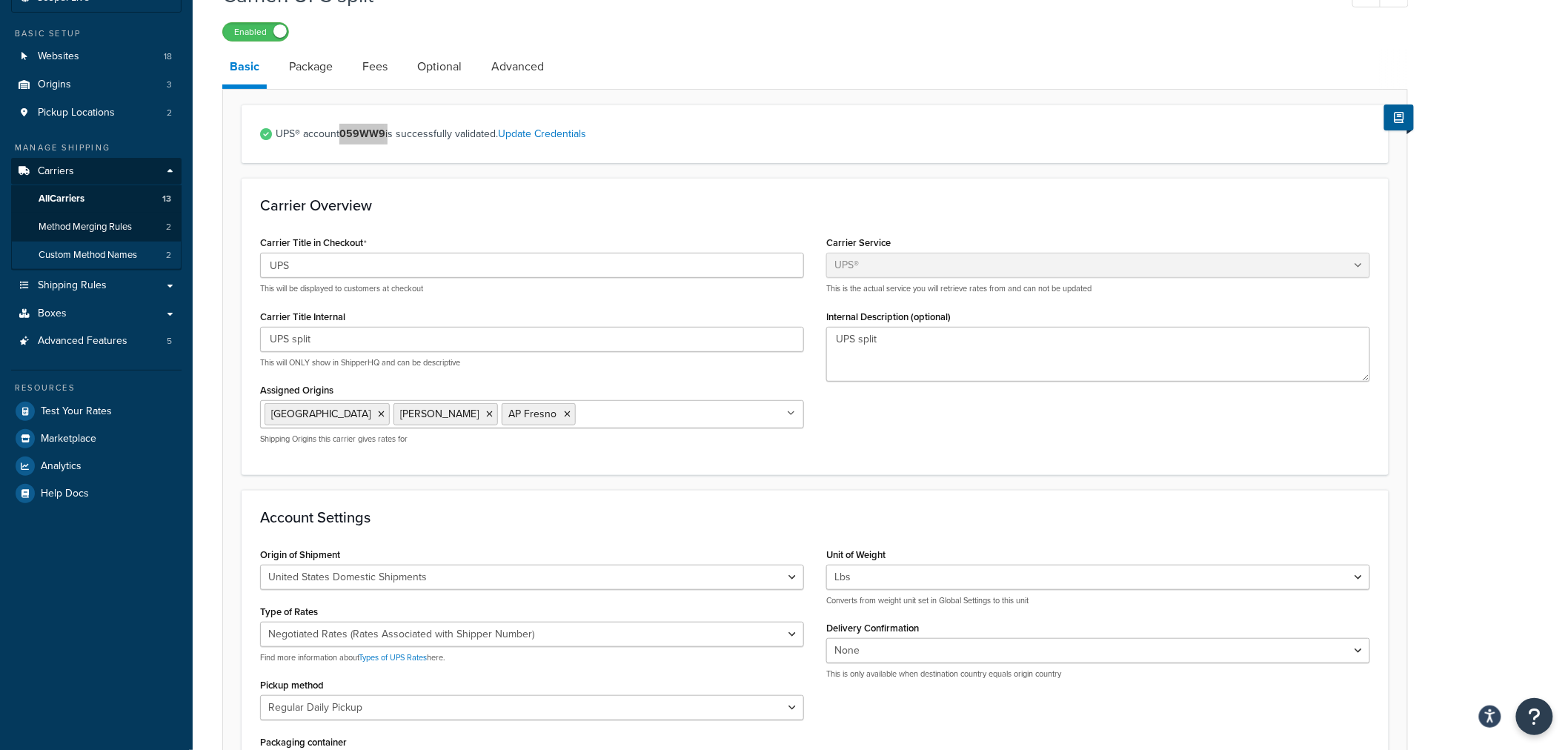
scroll to position [0, 0]
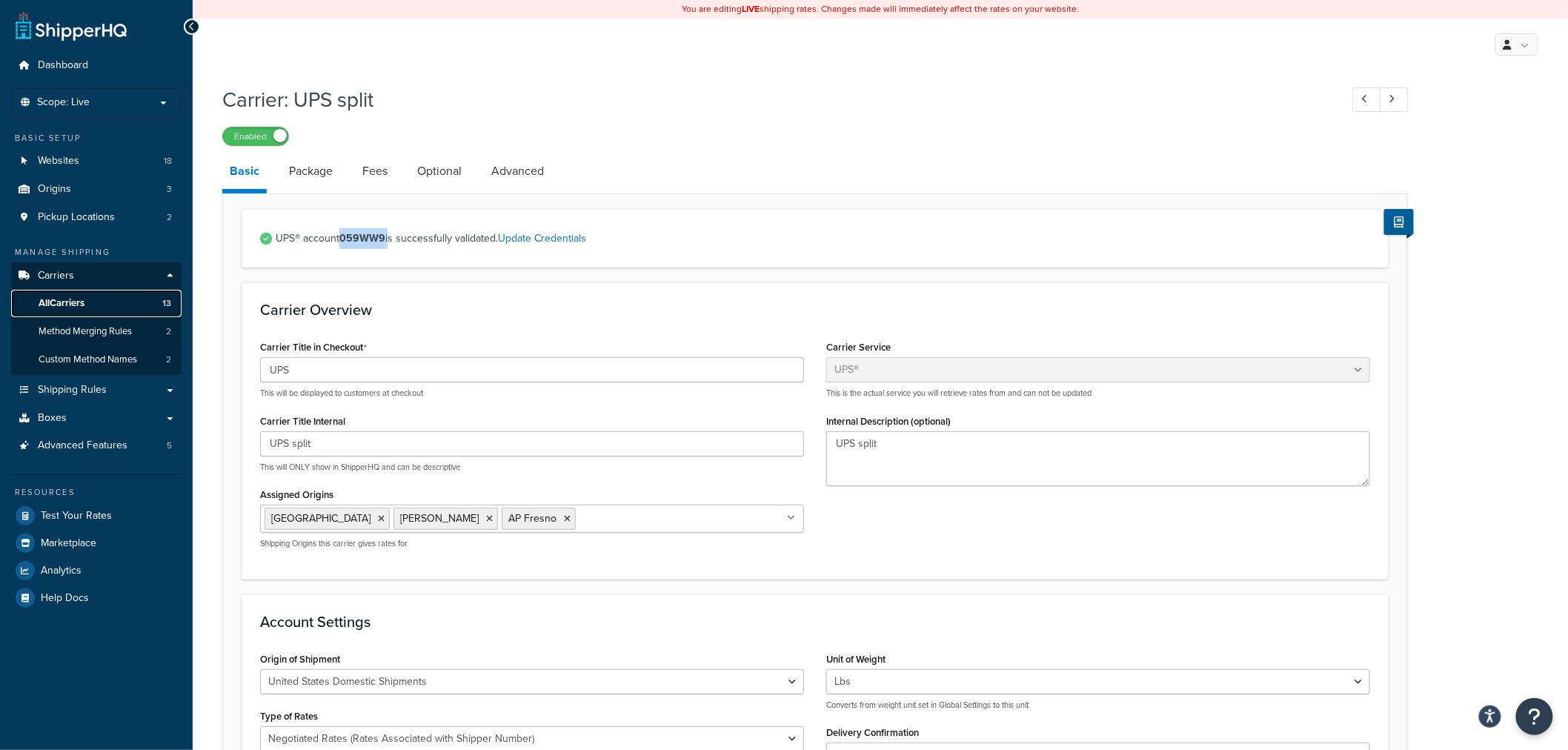
click at [61, 297] on span "All Carriers" at bounding box center [61, 303] width 46 height 12
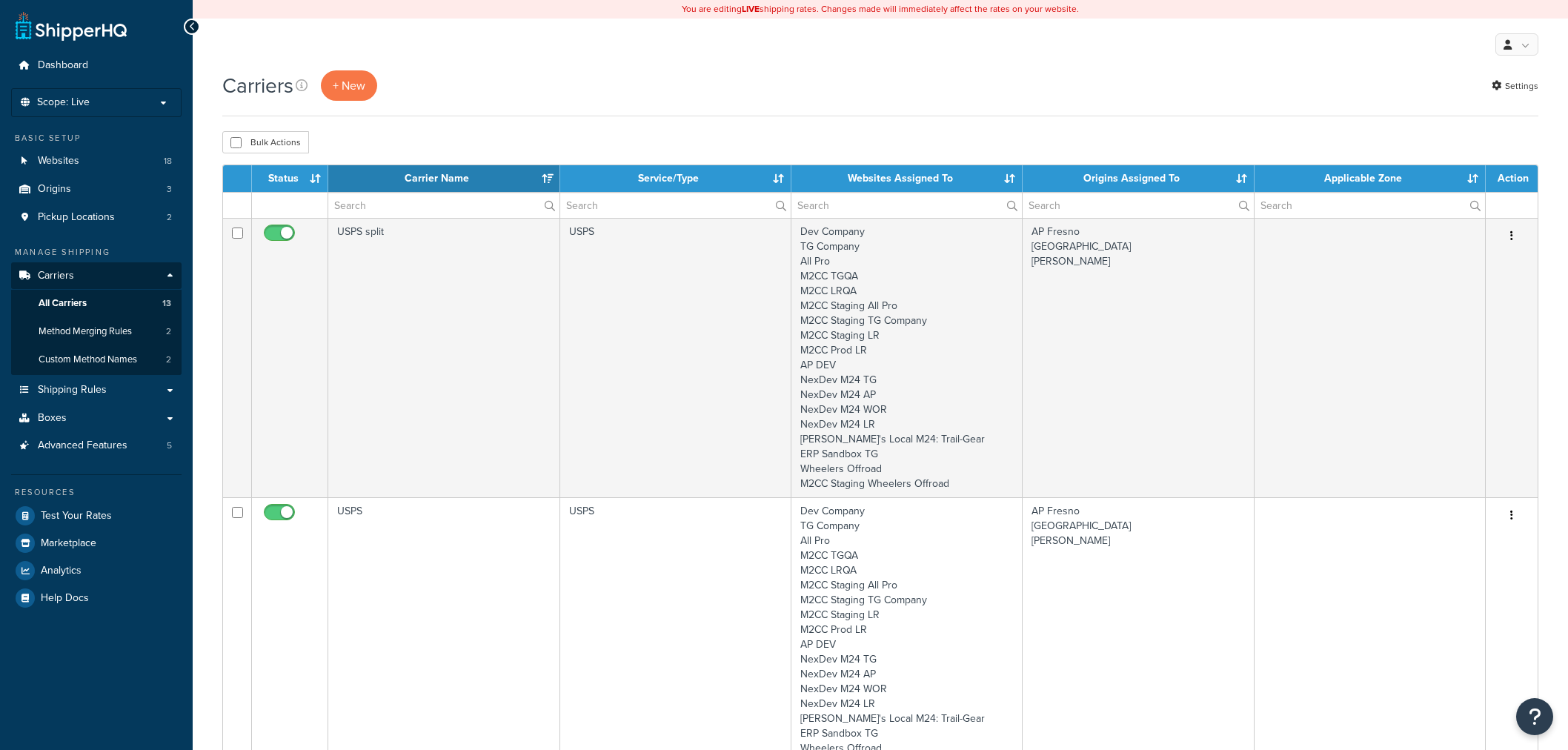
select select "15"
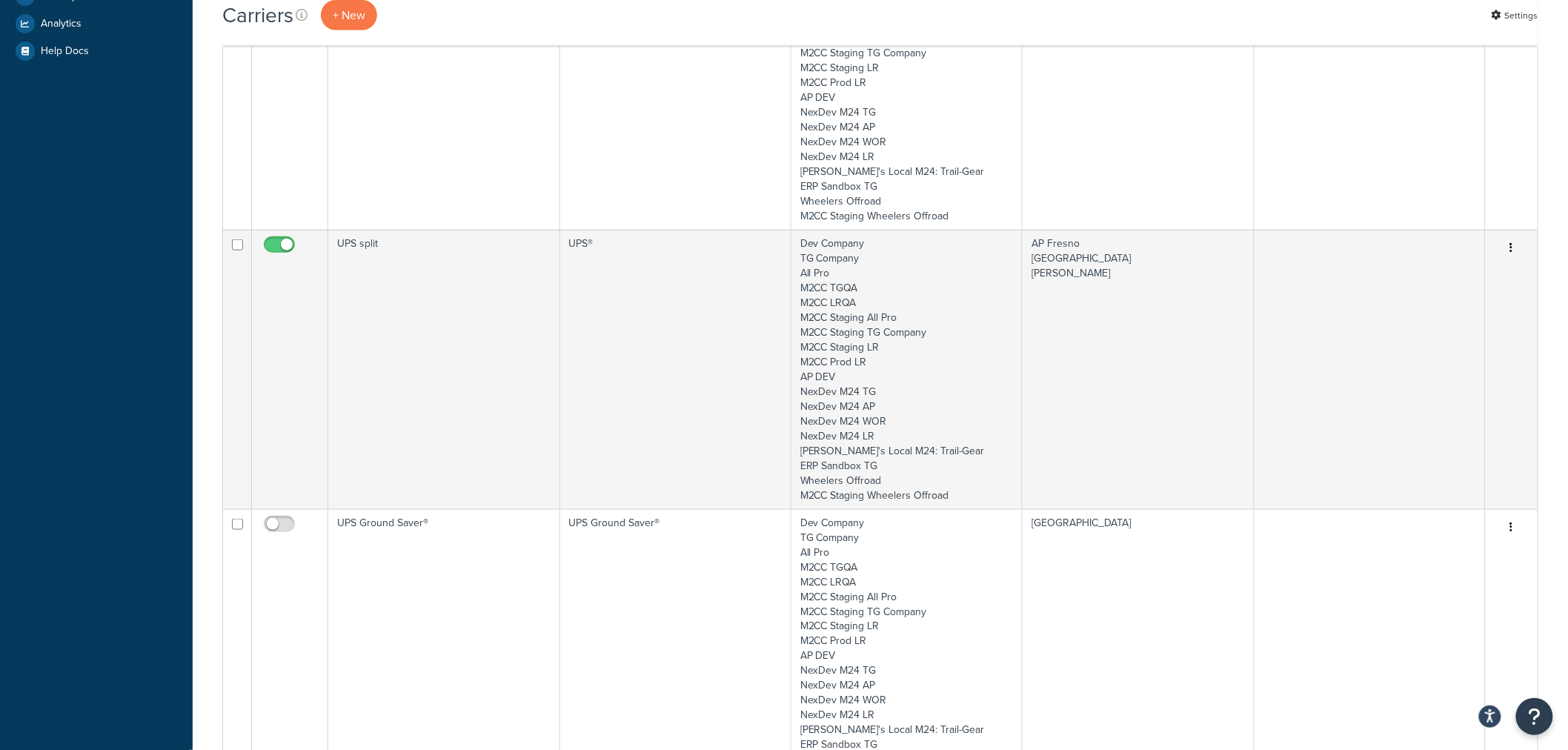
scroll to position [575, 0]
